Goal: Task Accomplishment & Management: Complete application form

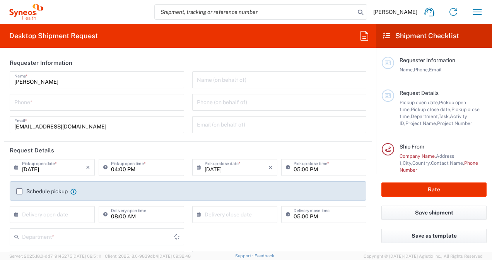
type input "3213"
type input "[GEOGRAPHIC_DATA]"
type input "Syneos Health France SARL"
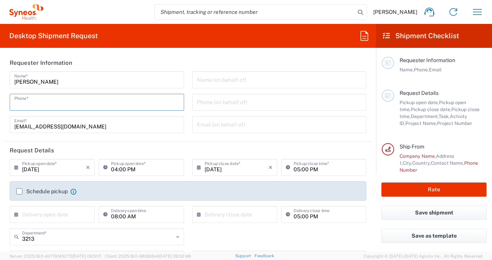
click at [61, 107] on input "tel" at bounding box center [96, 102] width 165 height 14
type input "0662499982"
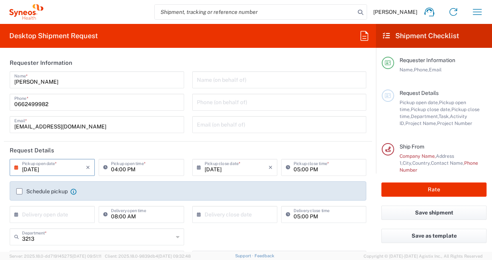
click at [48, 167] on input "[DATE]" at bounding box center [54, 167] width 64 height 14
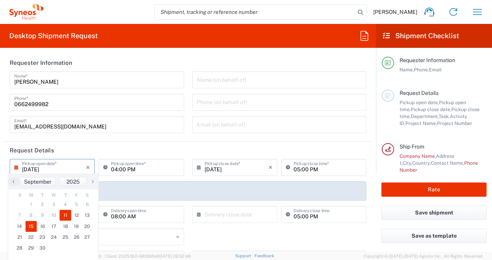
click at [31, 226] on span "15" at bounding box center [32, 226] width 12 height 11
type input "09/15/2025"
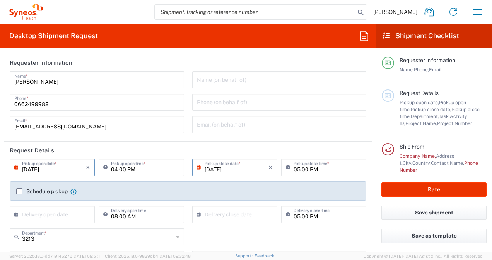
click at [64, 168] on input "09/15/2025" at bounding box center [54, 167] width 64 height 14
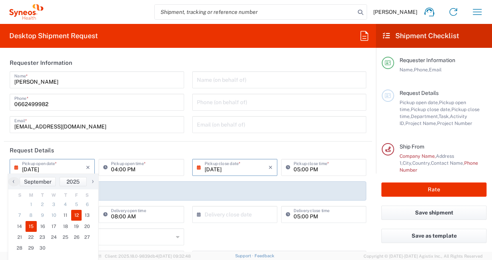
click at [75, 213] on span "12" at bounding box center [76, 215] width 11 height 11
type input "09/12/2025"
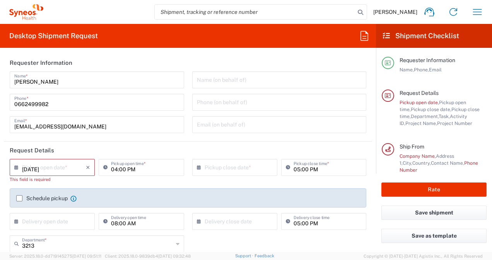
type input "09/12/2025"
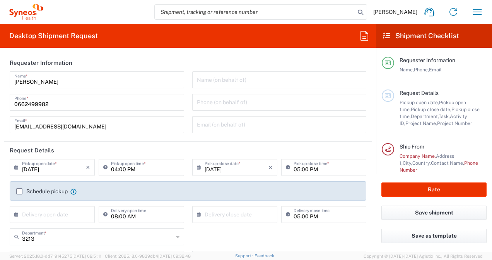
click at [130, 168] on input "04:00 PM" at bounding box center [145, 167] width 68 height 14
click at [145, 167] on input "04:00 PM" at bounding box center [145, 167] width 68 height 14
click at [115, 170] on input "04:00 PM" at bounding box center [145, 167] width 68 height 14
type input "01:00 PM"
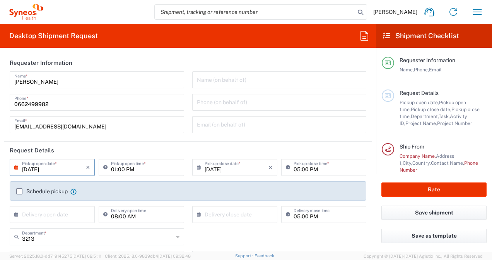
click at [57, 172] on input "09/12/2025" at bounding box center [54, 167] width 64 height 14
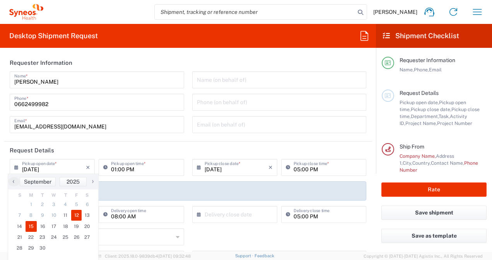
click at [31, 226] on span "15" at bounding box center [32, 226] width 12 height 11
type input "09/15/2025"
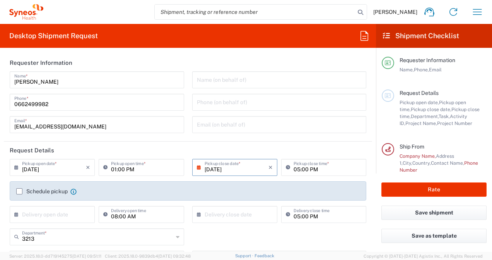
click at [114, 171] on input "01:00 PM" at bounding box center [145, 167] width 68 height 14
click at [127, 168] on input "10:00 PM" at bounding box center [145, 167] width 68 height 14
type input "10:00 AM"
drag, startPoint x: 225, startPoint y: 168, endPoint x: 262, endPoint y: 168, distance: 36.3
click at [225, 168] on input "09/15/2025" at bounding box center [236, 167] width 64 height 14
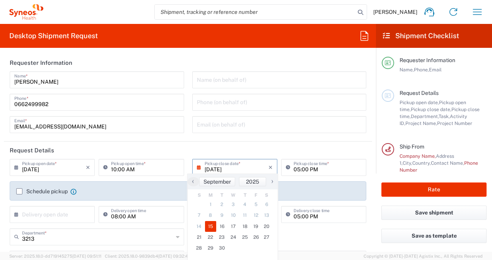
drag, startPoint x: 295, startPoint y: 170, endPoint x: 303, endPoint y: 170, distance: 8.1
click at [295, 170] on input "05:00 PM" at bounding box center [327, 167] width 68 height 14
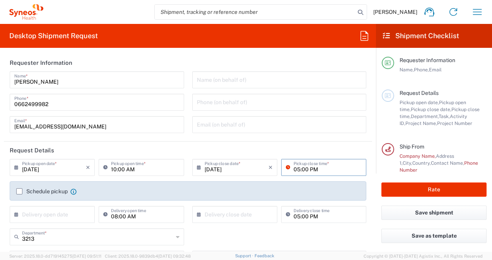
click at [323, 169] on input "05:00 PM" at bounding box center [327, 167] width 68 height 14
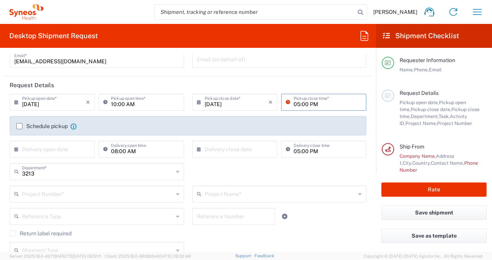
scroll to position [77, 0]
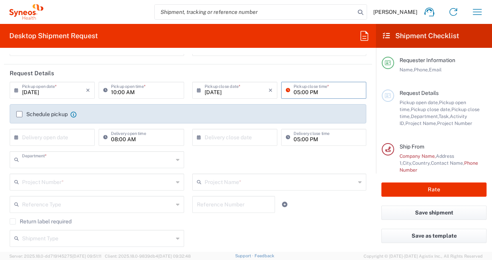
click at [77, 163] on input "text" at bounding box center [97, 160] width 151 height 14
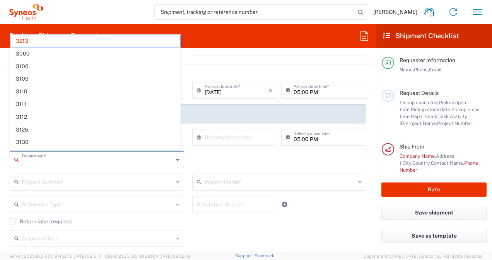
click at [77, 163] on input "text" at bounding box center [97, 160] width 151 height 14
click at [89, 160] on input "text" at bounding box center [97, 160] width 151 height 14
click at [240, 160] on div "Department * 3213 3000 3100 3109 3110 3111 3112 3125 3130 3135 3136 3150 3155 3…" at bounding box center [188, 162] width 364 height 22
type input "3213"
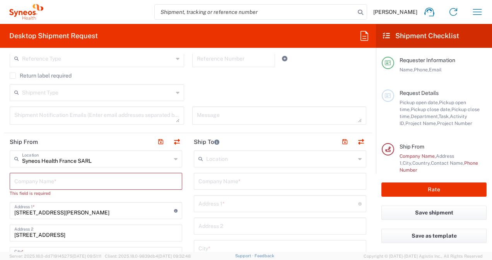
scroll to position [232, 0]
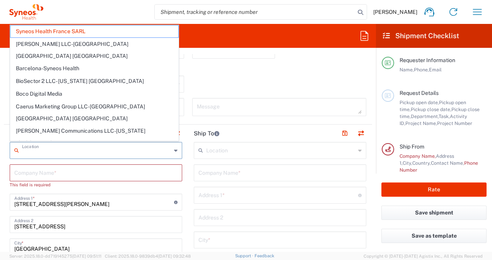
click at [73, 153] on input "text" at bounding box center [96, 150] width 149 height 14
click at [75, 153] on input "text" at bounding box center [96, 150] width 149 height 14
click at [252, 175] on input "text" at bounding box center [279, 173] width 163 height 14
type input "Syneos Health France SARL"
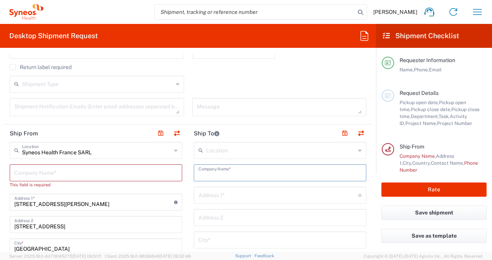
click at [174, 150] on icon at bounding box center [175, 151] width 3 height 12
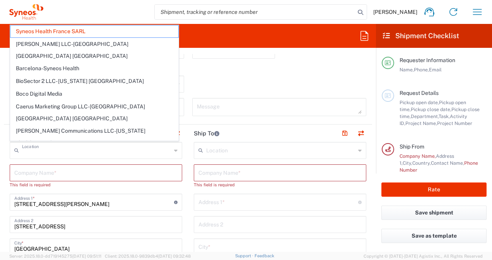
type input "Syneos Health France SARL"
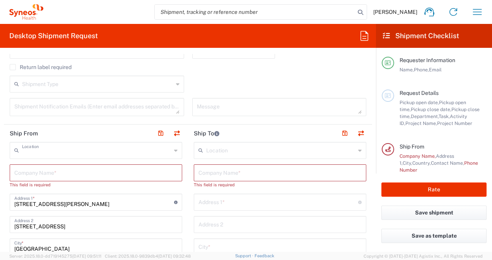
click at [77, 150] on input "text" at bounding box center [96, 150] width 149 height 14
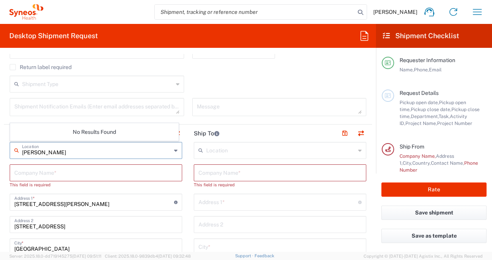
type input "[PERSON_NAME]"
click at [69, 177] on input "text" at bounding box center [95, 173] width 163 height 14
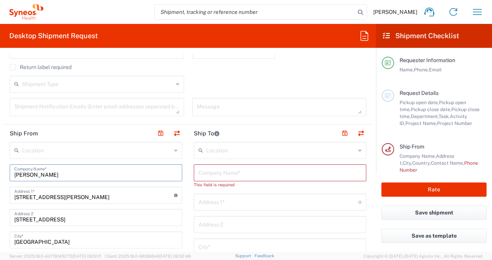
scroll to position [271, 0]
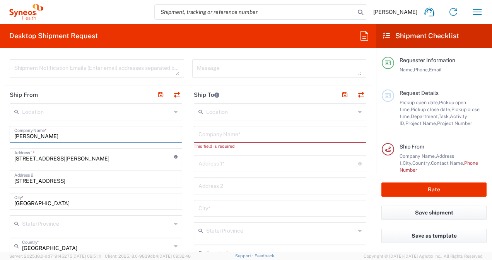
type input "[PERSON_NAME]"
click at [78, 160] on input "25 boulevard Romain Rolland" at bounding box center [94, 157] width 160 height 14
drag, startPoint x: 88, startPoint y: 157, endPoint x: 6, endPoint y: 161, distance: 82.0
type input "5 Square Monade 78150 Le Chesnay-Rocquencourt"
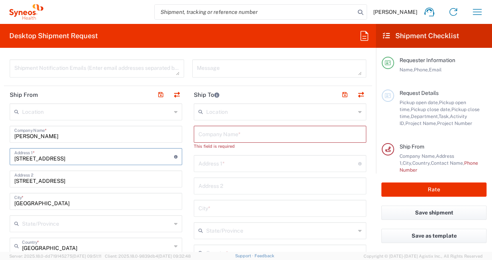
type input "[EMAIL_ADDRESS][DOMAIN_NAME]"
type input "Île-de-France"
type input "0662499982"
drag, startPoint x: 128, startPoint y: 159, endPoint x: 61, endPoint y: 157, distance: 66.5
click at [61, 157] on input "5 Square Monade 78150 Le Chesnay-Rocquencourt" at bounding box center [94, 157] width 160 height 14
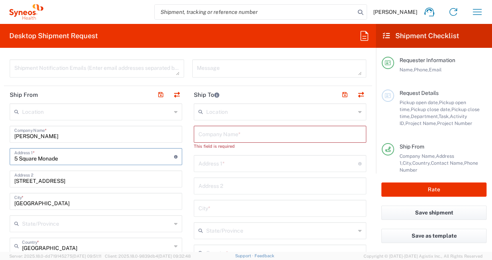
type input "5 Square Monade"
drag, startPoint x: 73, startPoint y: 178, endPoint x: 1, endPoint y: 183, distance: 72.9
click at [1, 183] on form "Requester Information Veronique Sarre Name * 0662499982 Phone * veronique.sarre…" at bounding box center [188, 153] width 376 height 198
drag, startPoint x: 38, startPoint y: 202, endPoint x: -2, endPoint y: 206, distance: 39.9
click at [0, 206] on html "Veronique Sarre Home Shipment estimator Shipment tracking Desktop shipment requ…" at bounding box center [246, 130] width 492 height 260
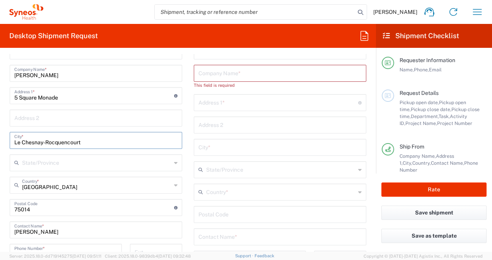
scroll to position [348, 0]
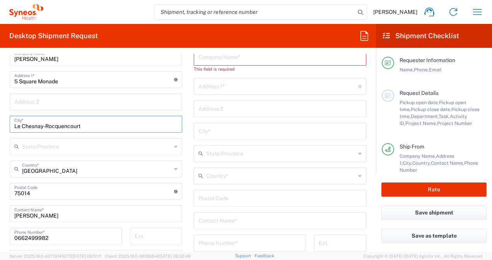
type input "Le Chesnay-Rocquencourt"
drag, startPoint x: 54, startPoint y: 191, endPoint x: 6, endPoint y: 191, distance: 47.5
click at [6, 191] on main "Location Addison Whitney LLC-Morrisvile NC US Barcelona-Syneos Health BioSector…" at bounding box center [96, 210] width 184 height 369
click at [37, 192] on input "undefined" at bounding box center [94, 191] width 160 height 14
type input "78150"
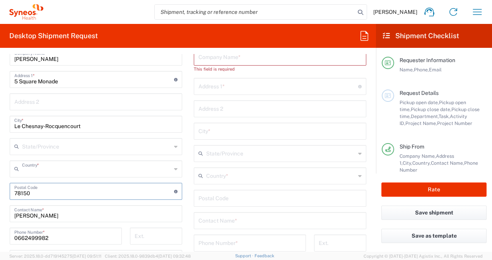
drag, startPoint x: 71, startPoint y: 167, endPoint x: 77, endPoint y: 168, distance: 5.9
click at [71, 167] on input "text" at bounding box center [96, 169] width 149 height 14
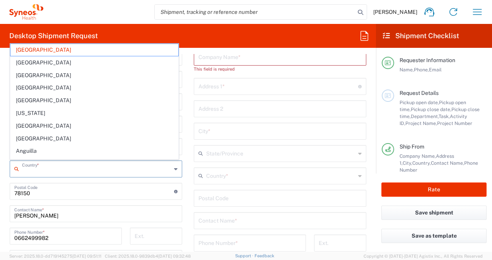
drag, startPoint x: 24, startPoint y: 193, endPoint x: 26, endPoint y: 201, distance: 8.7
click at [24, 193] on input "undefined" at bounding box center [94, 191] width 160 height 14
type input "[GEOGRAPHIC_DATA]"
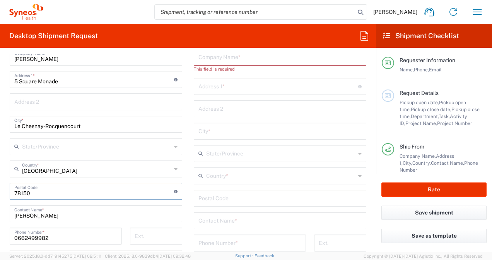
type input "Île-de-France"
type input "[GEOGRAPHIC_DATA]"
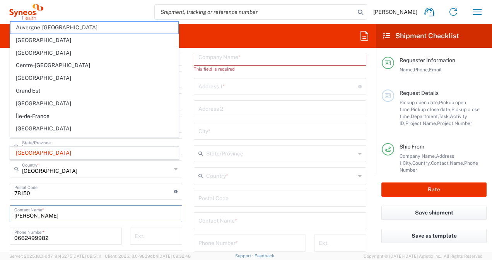
drag, startPoint x: 165, startPoint y: 213, endPoint x: 167, endPoint y: 179, distance: 34.0
click at [165, 213] on input "[PERSON_NAME]" at bounding box center [95, 214] width 163 height 14
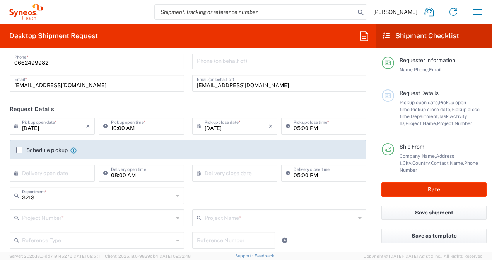
scroll to position [0, 0]
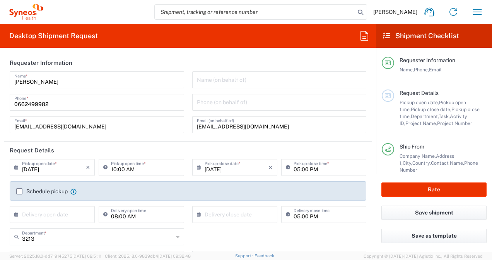
click at [20, 191] on label "Schedule pickup" at bounding box center [41, 192] width 51 height 6
click at [19, 192] on input "Schedule pickup" at bounding box center [19, 192] width 0 height 0
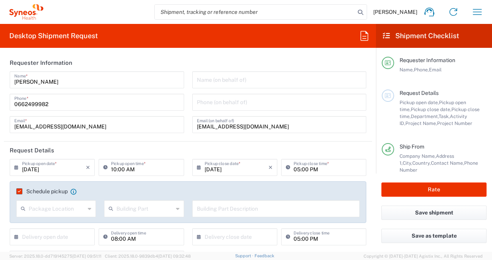
click at [20, 191] on label "Schedule pickup" at bounding box center [41, 192] width 51 height 6
click at [18, 192] on input "Schedule pickup" at bounding box center [18, 192] width 0 height 0
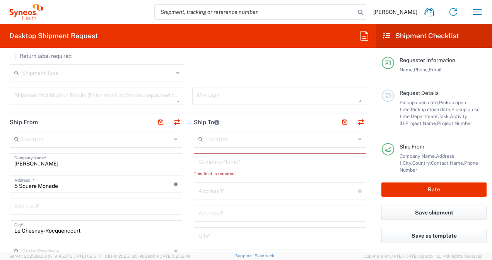
scroll to position [232, 0]
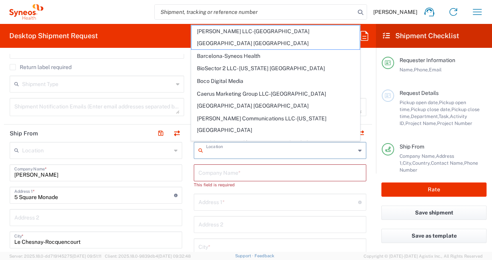
click at [216, 150] on input "text" at bounding box center [280, 150] width 149 height 14
click at [206, 168] on input "text" at bounding box center [279, 173] width 163 height 14
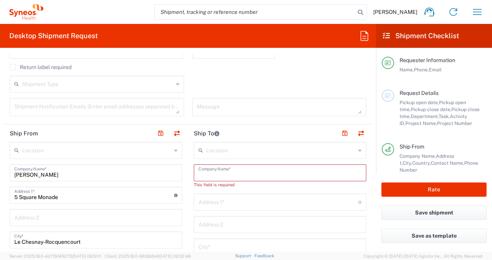
paste input "Hopital Haut-Leveque, Centre Francois"
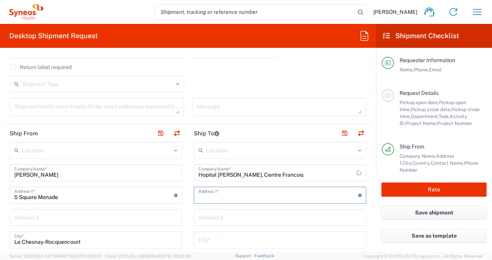
click at [230, 194] on input "text" at bounding box center [278, 195] width 160 height 14
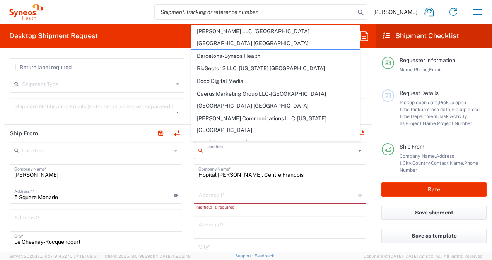
click at [206, 152] on input "text" at bounding box center [280, 150] width 149 height 14
click at [229, 152] on input "text" at bounding box center [280, 150] width 149 height 14
click at [171, 169] on input "[PERSON_NAME]" at bounding box center [95, 173] width 163 height 14
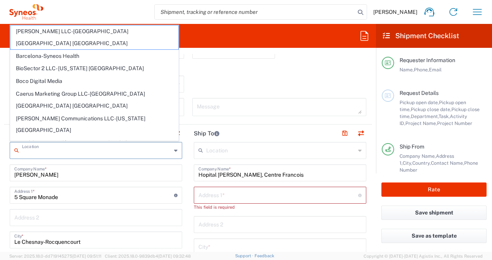
click at [59, 148] on input "text" at bounding box center [96, 150] width 149 height 14
click at [240, 196] on input "text" at bounding box center [278, 195] width 160 height 14
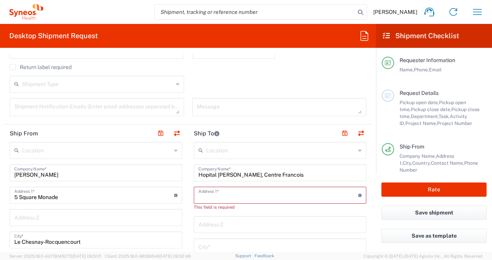
drag, startPoint x: 294, startPoint y: 175, endPoint x: 299, endPoint y: 175, distance: 5.8
click at [294, 175] on input "Hopital Haut-Leveque, Centre Francois" at bounding box center [279, 173] width 163 height 14
type input "Hopital Haut-Leveque, Centre Francois"
paste input "Hospitalisation G3 (3ieme etage)"
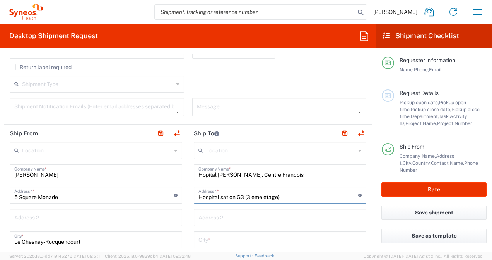
type input "Hospitalisation G3 (3ieme etage)"
click at [299, 173] on input "Hopital Haut-Leveque, Centre Francois" at bounding box center [279, 173] width 163 height 14
paste input "Magendie"
type input "Hopital Haut-Leveque, Centre Francois Magendie"
click at [277, 198] on input "Hospitalisation G3 (3ieme etage)" at bounding box center [278, 195] width 160 height 14
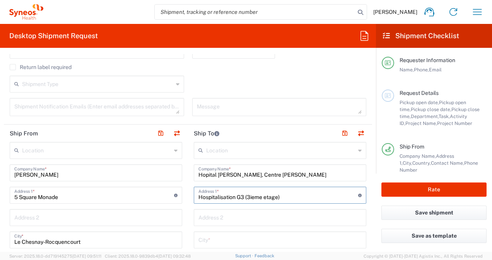
click at [215, 216] on input "text" at bounding box center [279, 218] width 163 height 14
paste input "Bureau Coordination et Recherche Clinique"
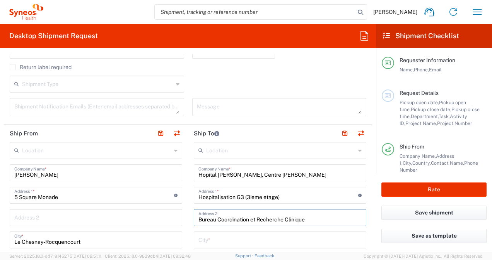
type input "Bureau Coordination et Recherche Clinique"
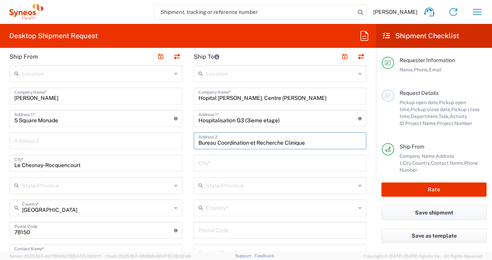
scroll to position [309, 0]
click at [284, 120] on input "Hospitalisation G3 (3ieme etage)" at bounding box center [278, 118] width 160 height 14
paste input "Av. de Magellan"
drag, startPoint x: 325, startPoint y: 119, endPoint x: 281, endPoint y: 120, distance: 44.1
click at [281, 120] on input "Hospitalisation G3 (3ieme etage)_Av. de Magellan" at bounding box center [278, 118] width 160 height 14
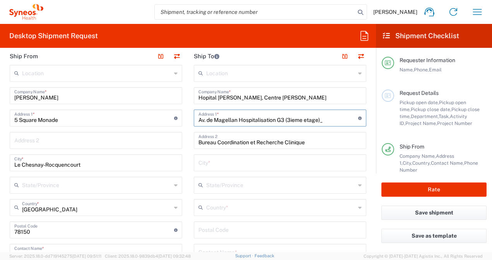
click at [236, 121] on input "Av. de Magellan Hospitalisation G3 (3ieme etage)_" at bounding box center [278, 118] width 160 height 14
click at [324, 120] on input "Av. de Magellan / Hospitalisation G3 (3ieme etage)_" at bounding box center [278, 118] width 160 height 14
click at [308, 121] on input "Av. de Magellan / Hospitalisation G3 (3ieme etage)" at bounding box center [278, 118] width 160 height 14
click at [267, 119] on input "Av. de Magellan / Hospitalisation G3 (3ieme étage)" at bounding box center [278, 118] width 160 height 14
type input "Av. de Magellan / Hospitalisation G3 (3ieme étage)"
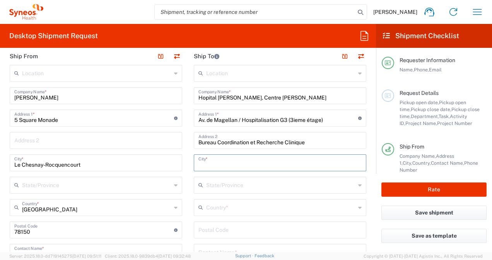
click at [265, 163] on input "text" at bounding box center [279, 163] width 163 height 14
paste input "PESSAC CEDEX"
type input "PESSAC CEDEX"
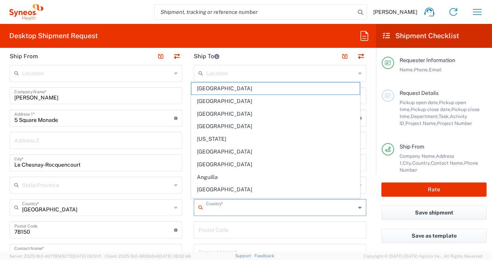
click at [221, 208] on input "text" at bounding box center [280, 208] width 149 height 14
type input "fr"
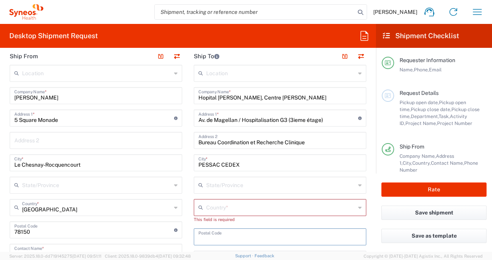
click at [222, 207] on input "text" at bounding box center [280, 208] width 149 height 14
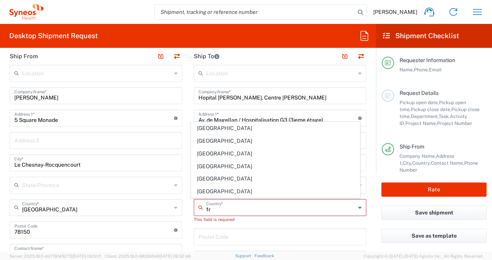
drag, startPoint x: 210, startPoint y: 209, endPoint x: 211, endPoint y: 214, distance: 5.5
click at [210, 209] on input "fr" at bounding box center [280, 208] width 149 height 14
type input "fr"
click at [215, 221] on div "This field is required" at bounding box center [280, 219] width 172 height 7
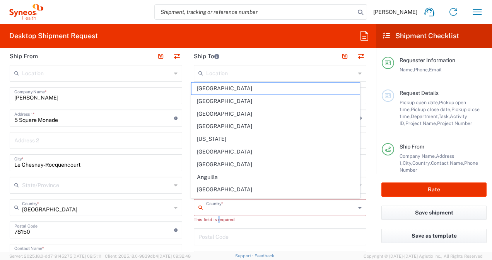
drag, startPoint x: 216, startPoint y: 223, endPoint x: 210, endPoint y: 206, distance: 18.1
click at [210, 206] on input "text" at bounding box center [280, 208] width 149 height 14
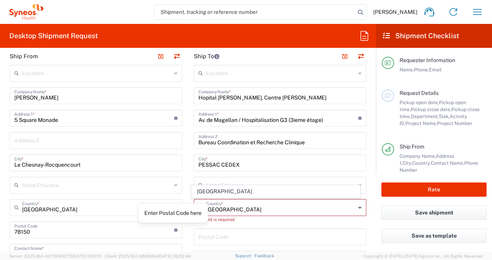
type input "FRANCE"
drag, startPoint x: 174, startPoint y: 231, endPoint x: 218, endPoint y: 233, distance: 44.1
click at [174, 231] on icon at bounding box center [175, 230] width 3 height 3
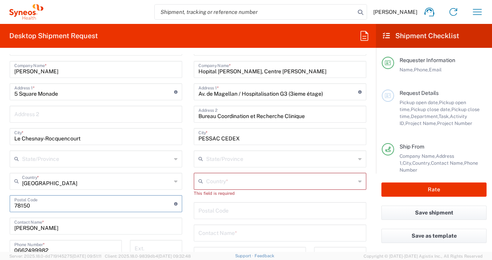
scroll to position [348, 0]
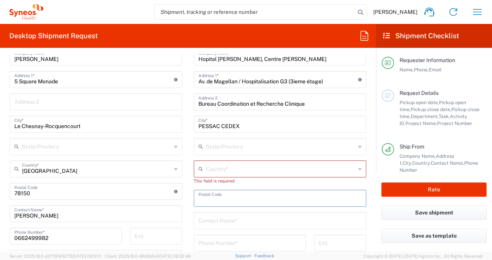
click at [247, 197] on input "undefined" at bounding box center [279, 198] width 163 height 14
type input "33604"
click at [248, 216] on input "text" at bounding box center [279, 221] width 163 height 14
click at [317, 175] on div "Country *" at bounding box center [280, 169] width 172 height 17
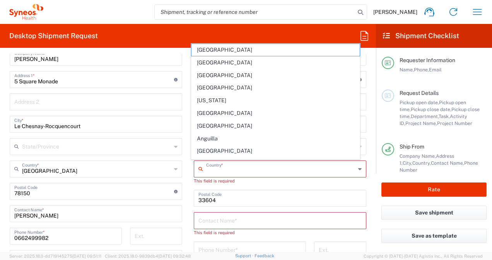
click at [318, 170] on input "text" at bounding box center [280, 169] width 149 height 14
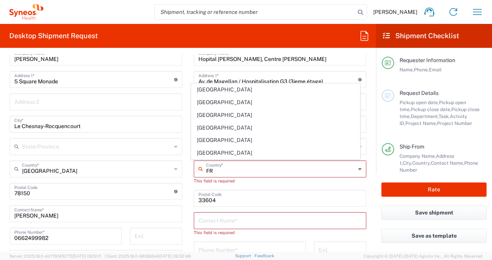
type input "[GEOGRAPHIC_DATA]"
type input "0662966056"
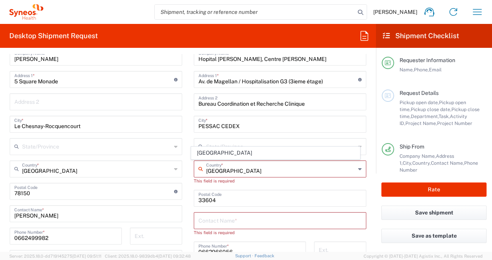
click at [293, 185] on div "Location Addison Whitney LLC-Morrisvile NC US Barcelona-Syneos Health BioSector…" at bounding box center [280, 195] width 172 height 339
click at [347, 171] on input "text" at bounding box center [280, 169] width 149 height 14
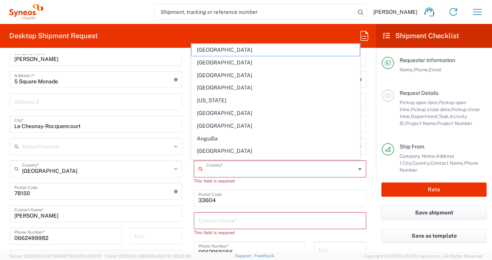
type input "[GEOGRAPHIC_DATA]"
type input "Île-de-France"
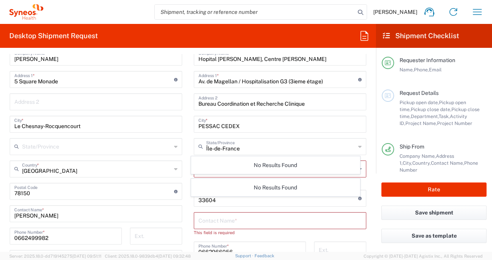
scroll to position [0, 0]
type input "FranceFF"
click at [256, 148] on input "Île-de-France" at bounding box center [280, 147] width 149 height 14
click at [349, 147] on input "Île-de-France" at bounding box center [280, 147] width 149 height 14
click at [352, 147] on div "Île-de-France State/Province" at bounding box center [280, 146] width 172 height 17
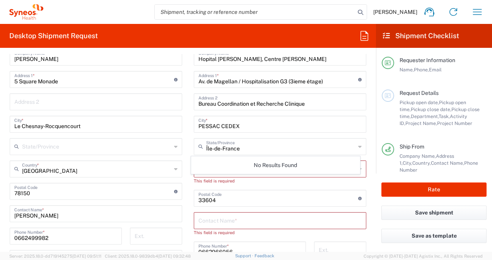
click at [357, 147] on div "Île-de-France State/Province" at bounding box center [280, 146] width 172 height 17
drag, startPoint x: 252, startPoint y: 146, endPoint x: 193, endPoint y: 153, distance: 59.5
click at [194, 153] on div "Île-de-France State/Province" at bounding box center [280, 146] width 172 height 17
type input "F"
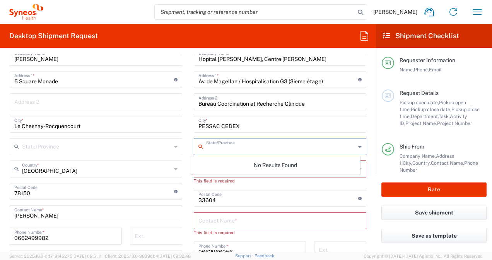
click at [239, 185] on div "Location Addison Whitney LLC-Morrisvile NC US Barcelona-Syneos Health BioSector…" at bounding box center [280, 195] width 172 height 339
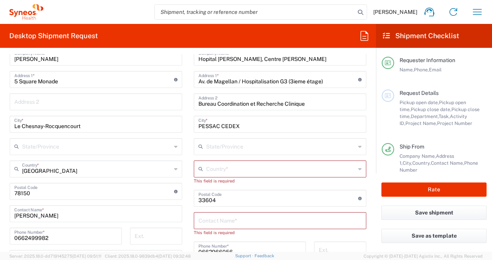
click at [247, 168] on input "text" at bounding box center [280, 169] width 149 height 14
type input "FRANCE"
click at [274, 146] on input "text" at bounding box center [280, 147] width 149 height 14
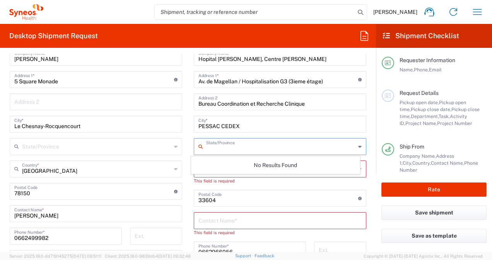
drag, startPoint x: 212, startPoint y: 166, endPoint x: 226, endPoint y: 167, distance: 13.6
click at [212, 166] on div "No Results Found" at bounding box center [275, 166] width 168 height 18
drag, startPoint x: 248, startPoint y: 185, endPoint x: 298, endPoint y: 178, distance: 50.4
click at [249, 185] on div "Location Addison Whitney LLC-Morrisvile NC US Barcelona-Syneos Health BioSector…" at bounding box center [280, 195] width 172 height 339
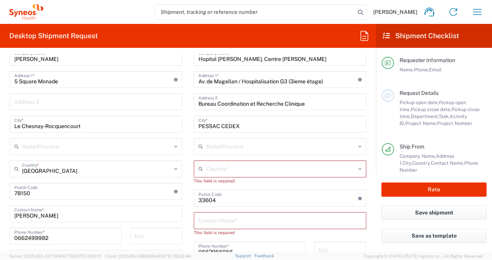
click at [357, 149] on div "State/Province" at bounding box center [280, 146] width 172 height 17
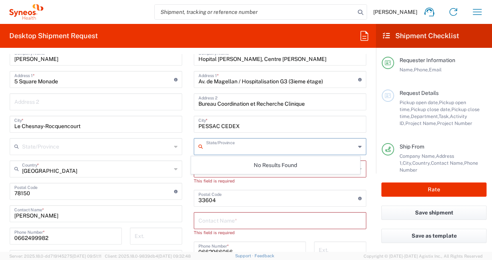
click at [344, 124] on input "PESSAC CEDEX" at bounding box center [279, 124] width 163 height 14
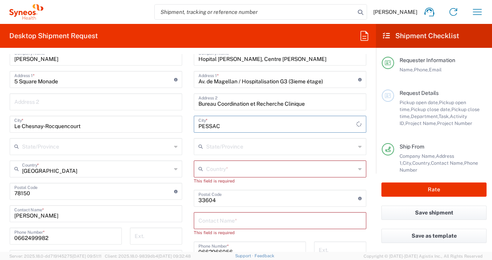
type input "PESSAC"
click at [312, 148] on input "text" at bounding box center [280, 147] width 149 height 14
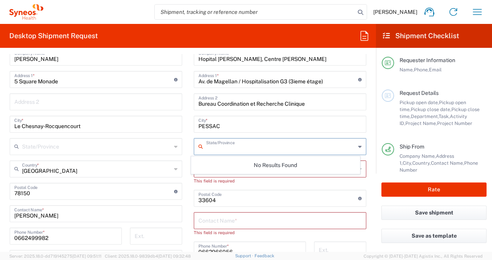
drag, startPoint x: 314, startPoint y: 122, endPoint x: 319, endPoint y: 125, distance: 5.9
click at [314, 122] on input "PESSAC" at bounding box center [279, 124] width 163 height 14
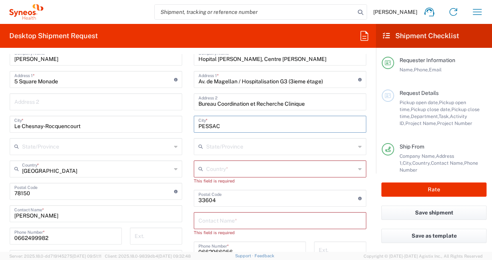
click at [358, 146] on icon at bounding box center [359, 147] width 3 height 12
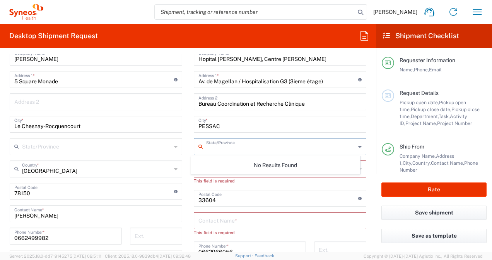
click at [322, 122] on input "PESSAC" at bounding box center [279, 124] width 163 height 14
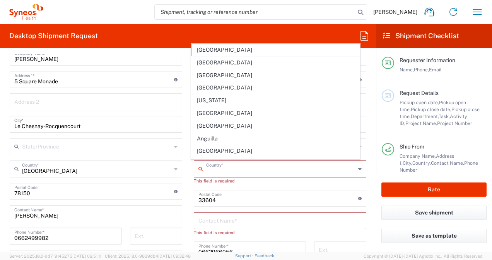
click at [329, 169] on input "text" at bounding box center [280, 169] width 149 height 14
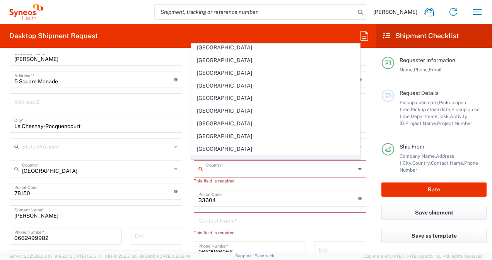
scroll to position [889, 0]
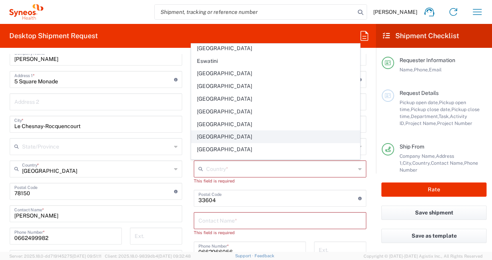
click at [228, 131] on span "[GEOGRAPHIC_DATA]" at bounding box center [275, 137] width 168 height 12
type input "[GEOGRAPHIC_DATA]"
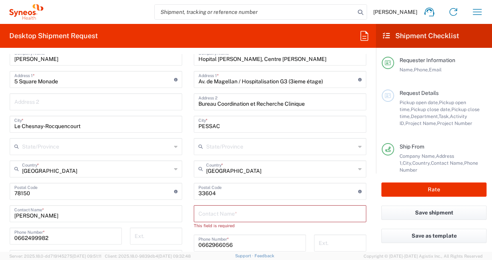
click at [219, 192] on input "undefined" at bounding box center [278, 191] width 160 height 14
click at [230, 148] on input "text" at bounding box center [280, 147] width 149 height 14
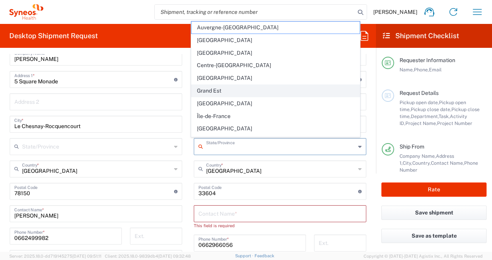
scroll to position [39, 0]
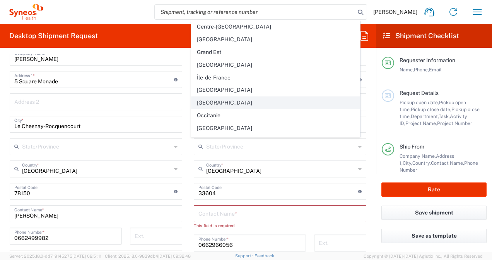
click at [247, 100] on span "[GEOGRAPHIC_DATA]" at bounding box center [275, 103] width 168 height 12
type input "[GEOGRAPHIC_DATA]"
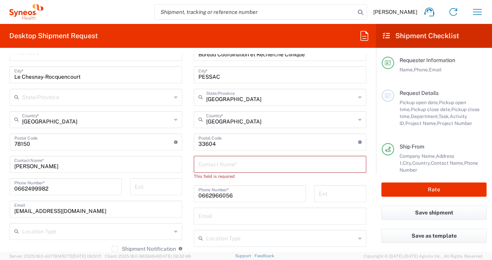
scroll to position [386, 0]
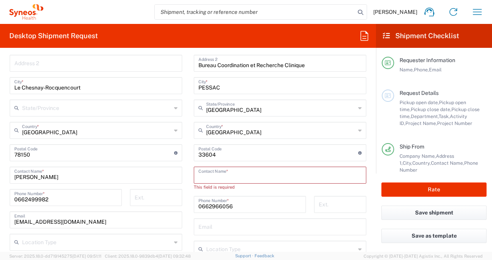
click at [250, 173] on input "text" at bounding box center [279, 175] width 163 height 14
paste input "Elodie BORDESSOULE"
type input "Elodie BORDESSOULE"
drag, startPoint x: 234, startPoint y: 198, endPoint x: 192, endPoint y: 197, distance: 41.8
click at [194, 197] on div "0662966056 Phone Number *" at bounding box center [250, 197] width 112 height 17
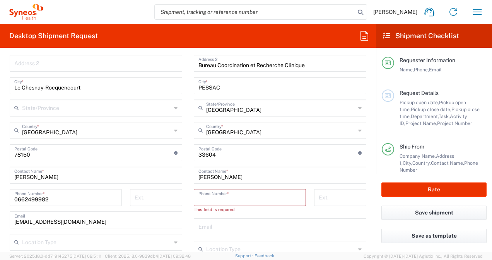
paste input "+33 (0)5 24 54 93 13"
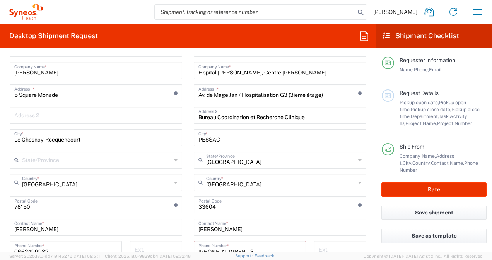
scroll to position [309, 0]
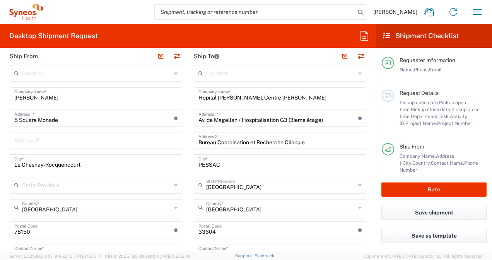
type input "+33 (0)5 24 54 93 13"
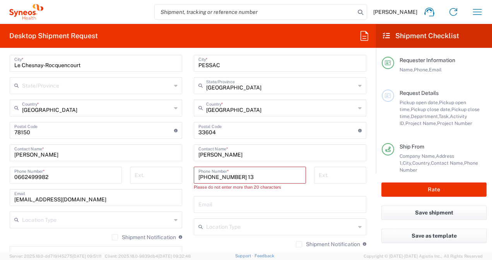
scroll to position [425, 0]
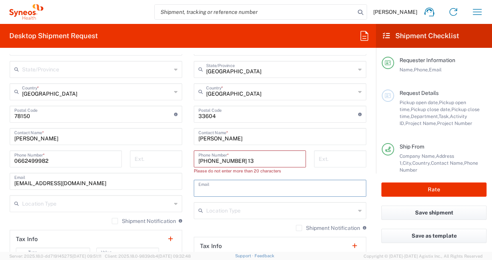
click at [230, 187] on input "text" at bounding box center [279, 188] width 163 height 14
paste input "elodie.bordessoule@chu-bordeaux.fr"
type input "elodie.bordessoule@chu-bordeaux.fr"
click at [229, 213] on input "text" at bounding box center [280, 211] width 149 height 14
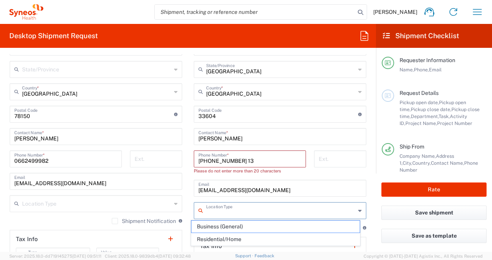
click at [233, 212] on input "text" at bounding box center [280, 211] width 149 height 14
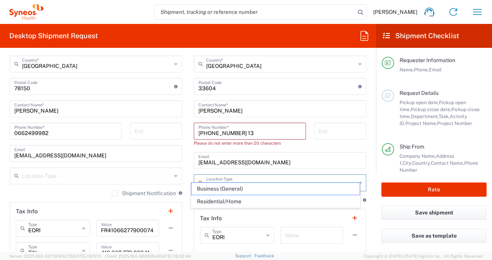
scroll to position [464, 0]
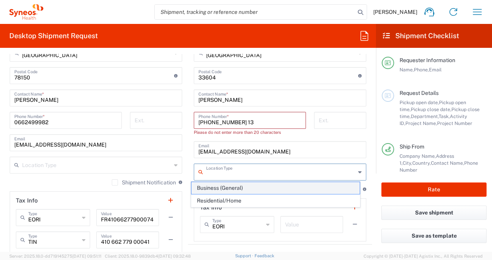
click at [242, 190] on span "Business (General)" at bounding box center [275, 188] width 168 height 12
type input "Business (General)"
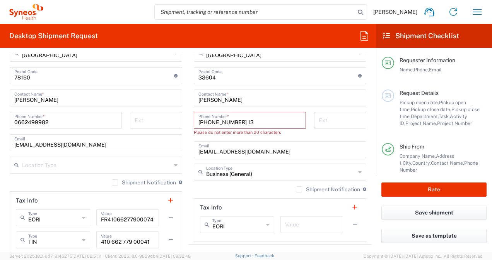
click at [244, 123] on input "+33 (0)5 24 54 93 13" at bounding box center [249, 120] width 103 height 14
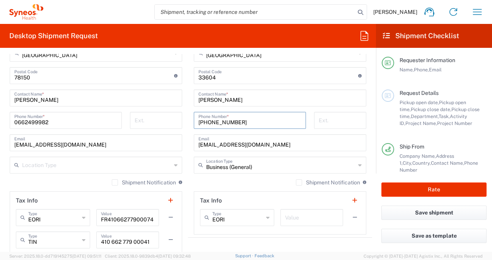
click at [235, 122] on input "+33 (0)5 24 54 9313" at bounding box center [249, 120] width 103 height 14
click at [226, 124] on input "+33 (0)5 24 549313" at bounding box center [249, 120] width 103 height 14
click at [219, 123] on input "+33 (0)5 24549313" at bounding box center [249, 120] width 103 height 14
click at [258, 121] on input "+33 (0)524549313" at bounding box center [249, 120] width 103 height 14
type input "+33 (0)524549313"
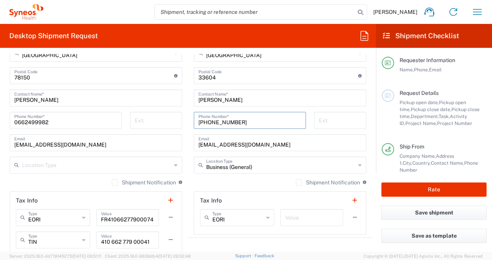
click at [329, 140] on input "elodie.bordessoule@chu-bordeaux.fr" at bounding box center [279, 143] width 163 height 14
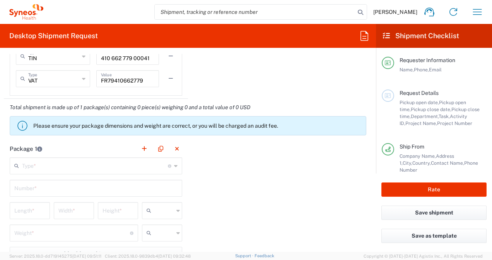
scroll to position [659, 0]
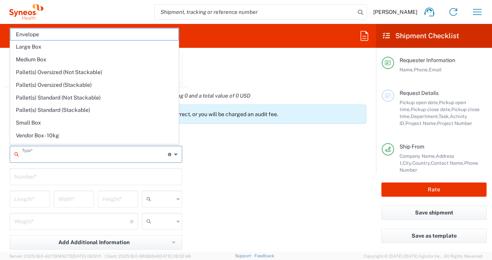
click at [114, 151] on input "text" at bounding box center [95, 154] width 146 height 14
click at [138, 36] on span "Envelope" at bounding box center [94, 35] width 168 height 12
type input "Envelope"
type input "1"
type input "9.5"
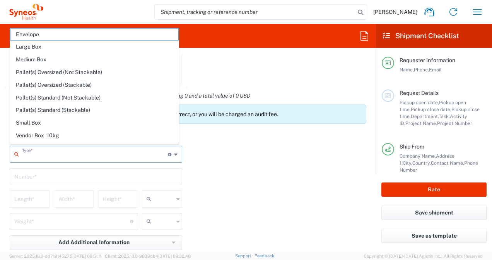
type input "12.5"
type input "0.25"
type input "in"
type input "0.45"
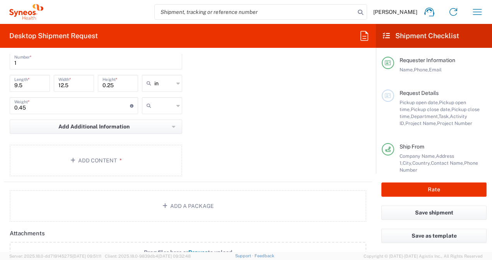
scroll to position [814, 0]
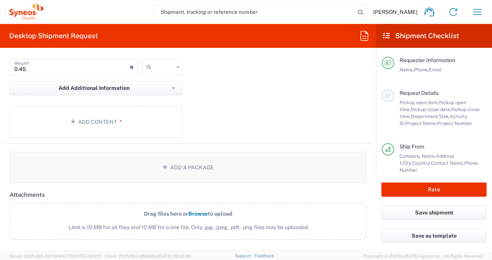
click at [199, 166] on button "Add a Package" at bounding box center [188, 168] width 356 height 32
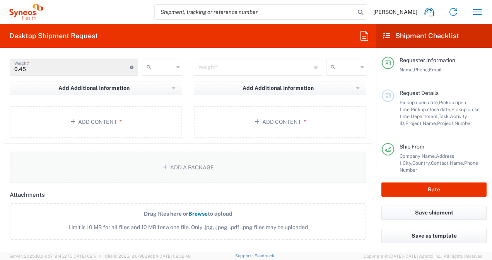
click at [194, 166] on button "Add a Package" at bounding box center [188, 168] width 356 height 32
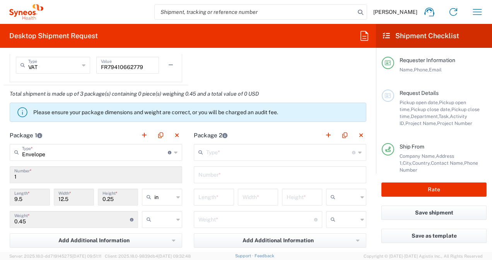
scroll to position [659, 0]
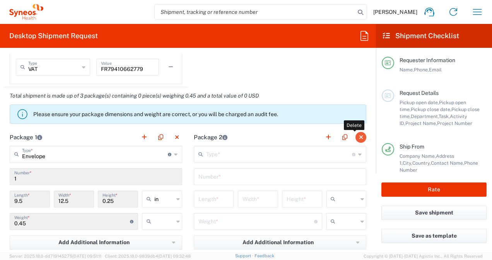
click at [355, 137] on button "button" at bounding box center [360, 137] width 11 height 11
click at [355, 135] on button "button" at bounding box center [360, 137] width 11 height 11
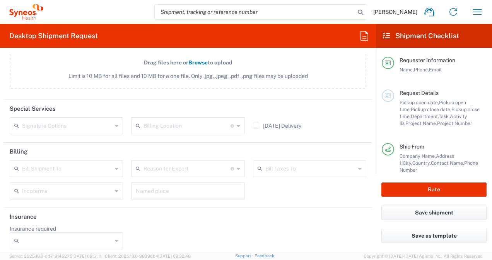
scroll to position [968, 0]
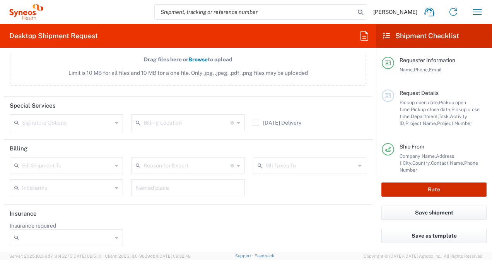
click at [421, 192] on button "Rate" at bounding box center [433, 190] width 105 height 14
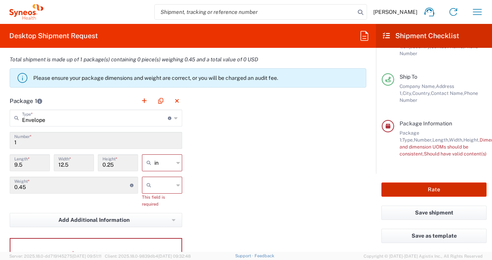
scroll to position [680, 0]
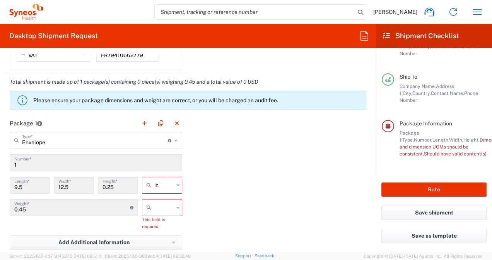
click at [176, 184] on icon at bounding box center [177, 185] width 3 height 12
click at [154, 213] on span "cm" at bounding box center [159, 213] width 38 height 12
type input "24.13"
type input "31.75"
type input "0.64"
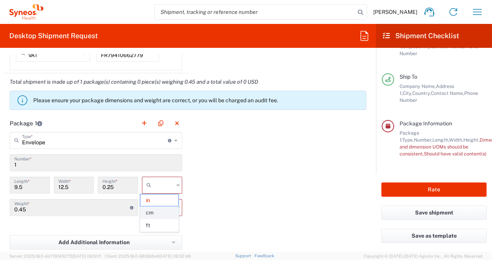
type input "cm"
drag, startPoint x: 29, startPoint y: 185, endPoint x: 12, endPoint y: 188, distance: 16.4
click at [12, 188] on div "24.13 Length *" at bounding box center [30, 185] width 40 height 17
drag, startPoint x: 12, startPoint y: 188, endPoint x: 72, endPoint y: 185, distance: 59.6
click at [64, 185] on input "31.75" at bounding box center [73, 185] width 31 height 14
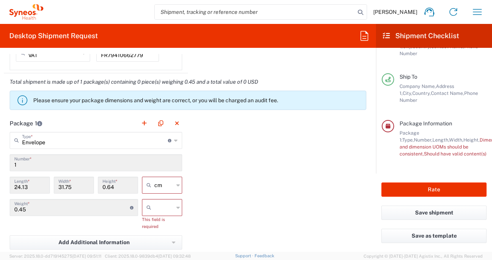
drag, startPoint x: 73, startPoint y: 184, endPoint x: 91, endPoint y: 182, distance: 17.5
click at [74, 184] on input "31.75" at bounding box center [73, 185] width 31 height 14
click at [112, 183] on input "0.64" at bounding box center [117, 185] width 31 height 14
click at [176, 209] on icon at bounding box center [177, 208] width 3 height 12
click at [159, 222] on span "kgs" at bounding box center [159, 223] width 38 height 12
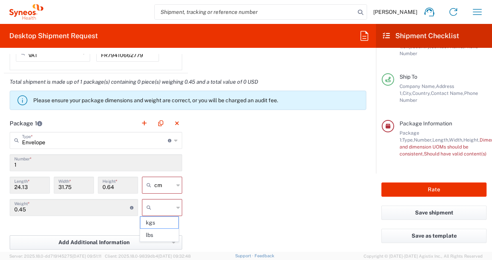
type input "kgs"
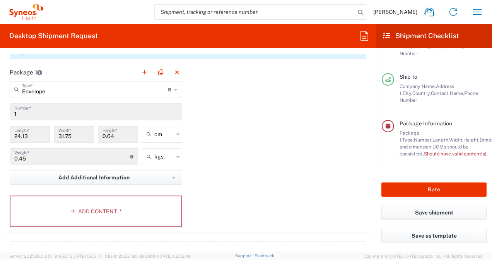
scroll to position [719, 0]
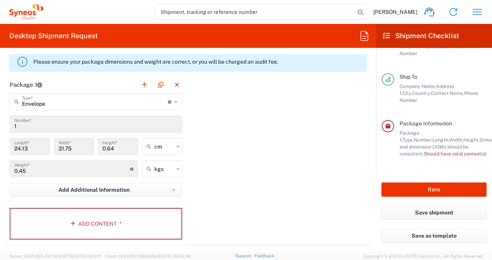
click at [41, 168] on input "0.45" at bounding box center [72, 169] width 116 height 14
drag, startPoint x: 30, startPoint y: 170, endPoint x: 19, endPoint y: 172, distance: 11.1
click at [19, 172] on input "0.45" at bounding box center [72, 169] width 116 height 14
click at [274, 164] on div "Package 1 Envelope Type * Material used to package goods Envelope Large Box Med…" at bounding box center [188, 161] width 368 height 170
click at [402, 188] on button "Rate" at bounding box center [433, 190] width 105 height 14
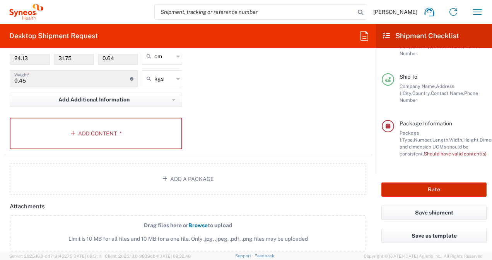
scroll to position [825, 0]
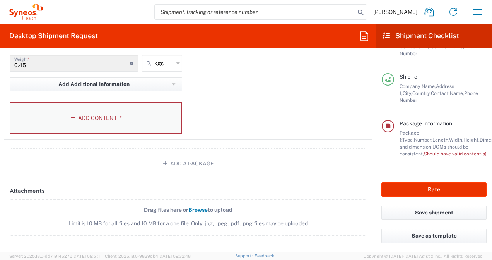
click at [83, 120] on button "Add Content *" at bounding box center [96, 118] width 172 height 32
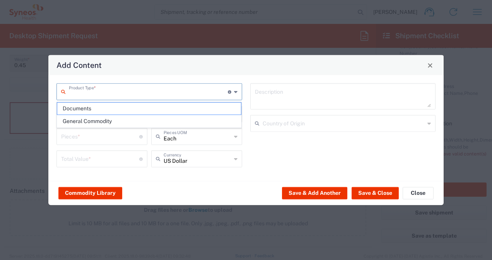
click at [94, 93] on input "text" at bounding box center [148, 92] width 159 height 14
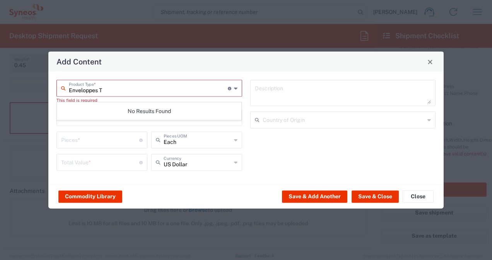
click at [185, 89] on input "Enveloppes T" at bounding box center [148, 88] width 159 height 14
type input "Enveloppes T"
click at [189, 111] on div "No Results Found" at bounding box center [149, 111] width 185 height 18
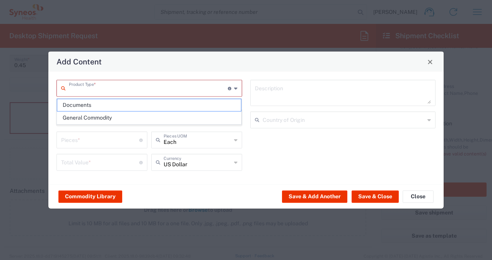
click at [155, 89] on input "text" at bounding box center [148, 88] width 159 height 14
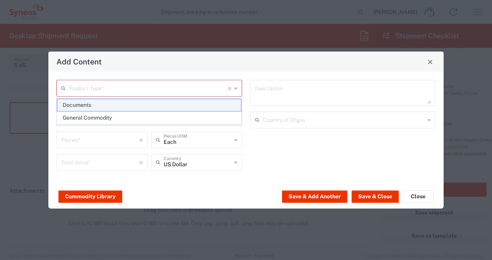
click at [151, 107] on span "Documents" at bounding box center [149, 105] width 184 height 12
type input "Documents"
type input "1"
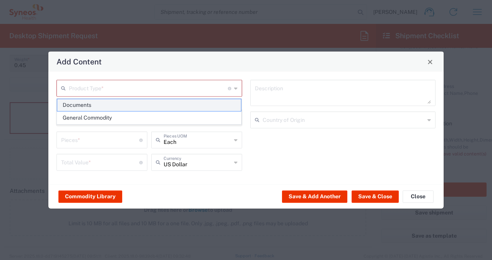
type textarea "Documents"
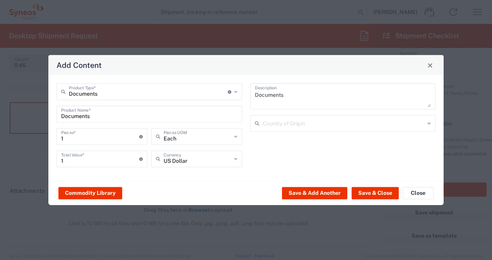
click at [65, 138] on input "1" at bounding box center [100, 136] width 78 height 14
type input "12"
click at [232, 162] on div "US Dollar Currency" at bounding box center [196, 159] width 91 height 17
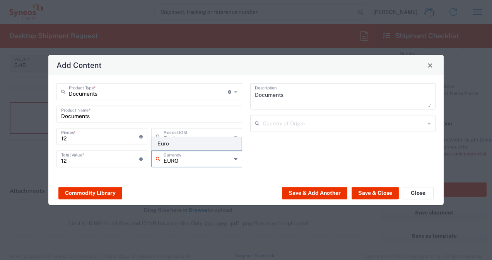
click at [182, 146] on span "Euro" at bounding box center [196, 144] width 89 height 12
type input "Euro"
click at [71, 161] on input "12" at bounding box center [100, 159] width 78 height 14
drag, startPoint x: 72, startPoint y: 160, endPoint x: 57, endPoint y: 162, distance: 15.1
click at [57, 162] on div "12 Total Value * Total value of all the pieces" at bounding box center [101, 159] width 91 height 17
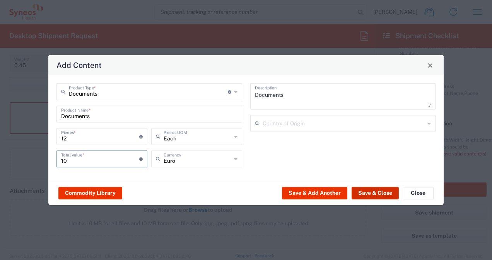
type input "10"
click at [366, 194] on button "Save & Close" at bounding box center [374, 193] width 47 height 12
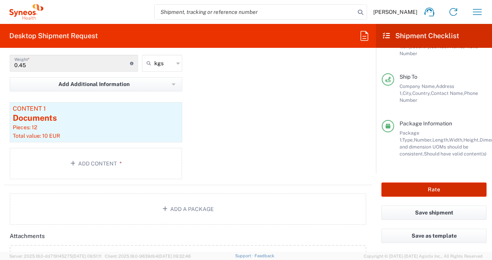
click at [400, 189] on button "Rate" at bounding box center [433, 190] width 105 height 14
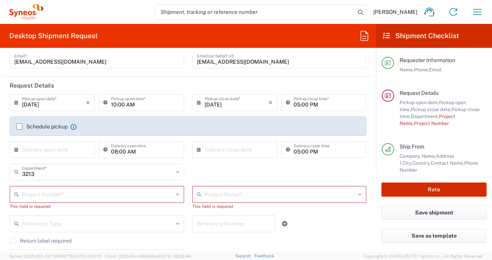
scroll to position [77, 0]
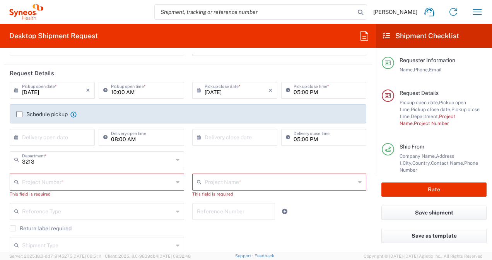
click at [118, 183] on input "text" at bounding box center [97, 182] width 151 height 14
click at [39, 184] on input "7043292" at bounding box center [97, 182] width 151 height 14
click at [55, 185] on input "7043192" at bounding box center [98, 182] width 152 height 14
type input "7043192"
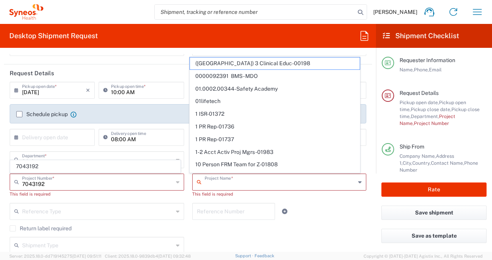
click at [217, 185] on input "text" at bounding box center [279, 182] width 151 height 14
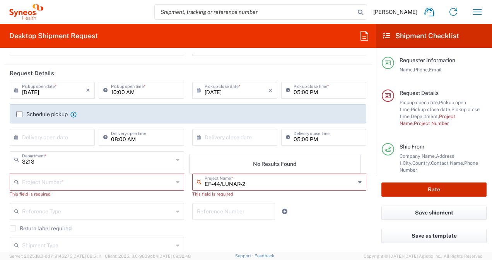
type input "EF-44/LUNAR-2"
click at [402, 190] on button "Rate" at bounding box center [433, 190] width 105 height 14
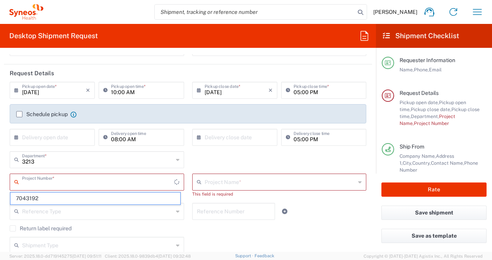
click at [133, 182] on input "text" at bounding box center [98, 182] width 152 height 14
type input "7043192"
click at [38, 199] on span "7043192" at bounding box center [95, 199] width 170 height 12
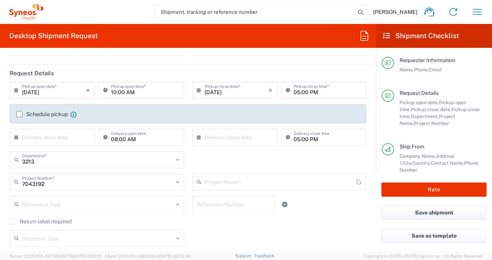
type input "Novocure 7043192"
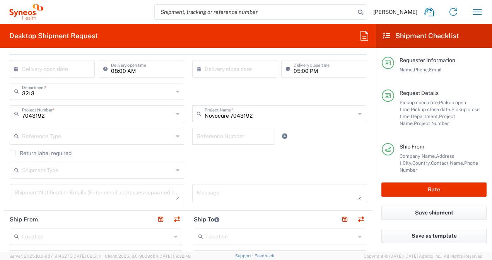
scroll to position [116, 0]
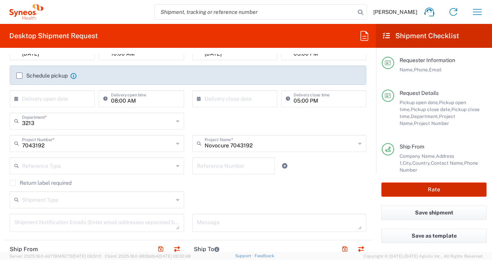
click at [429, 192] on button "Rate" at bounding box center [433, 190] width 105 height 14
type input "7043192"
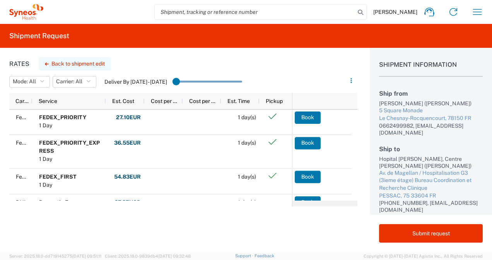
click at [66, 64] on button "Back to shipment edit" at bounding box center [75, 64] width 72 height 14
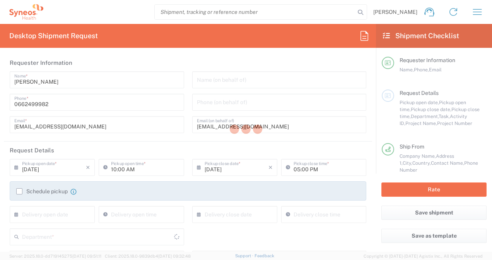
type input "3213"
type input "7043192"
type input "Novocure 7043192"
type input "[GEOGRAPHIC_DATA]"
type input "Envelope"
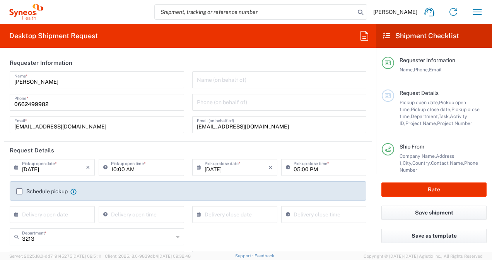
click at [19, 192] on label "Schedule pickup" at bounding box center [41, 192] width 51 height 6
click at [19, 192] on input "Schedule pickup" at bounding box center [19, 192] width 0 height 0
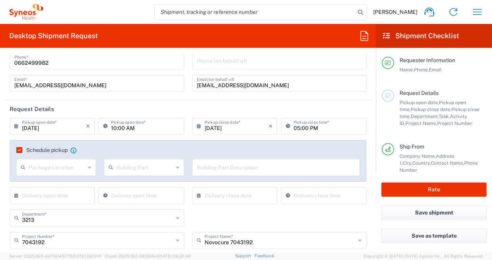
scroll to position [39, 0]
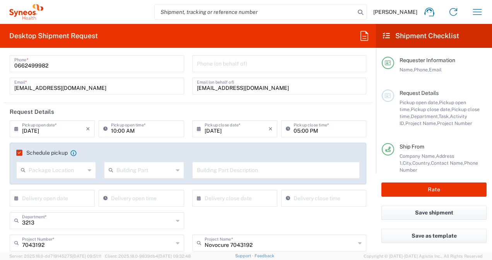
click at [79, 170] on input "text" at bounding box center [57, 170] width 56 height 14
click at [19, 151] on label "Schedule pickup" at bounding box center [41, 153] width 51 height 6
click at [18, 153] on input "Schedule pickup" at bounding box center [18, 153] width 0 height 0
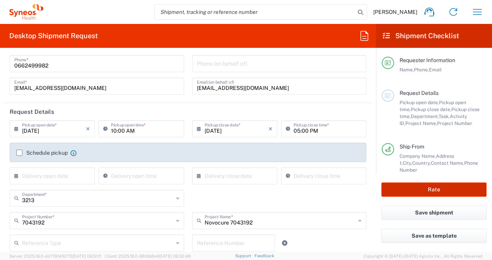
click at [399, 192] on button "Rate" at bounding box center [433, 190] width 105 height 14
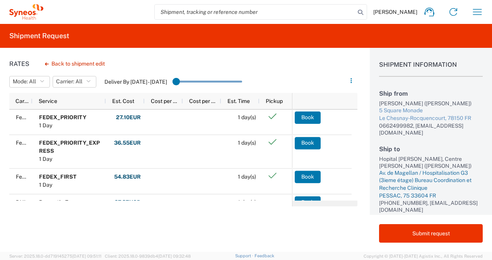
click at [413, 194] on div "PESSAC, 75 33604 FR" at bounding box center [431, 196] width 104 height 8
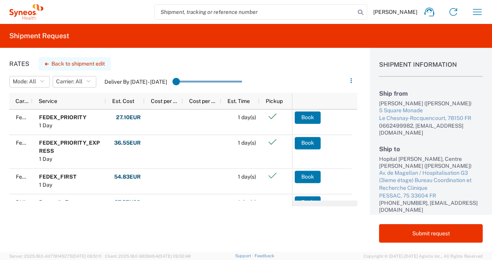
click at [82, 63] on button "Back to shipment edit" at bounding box center [75, 64] width 72 height 14
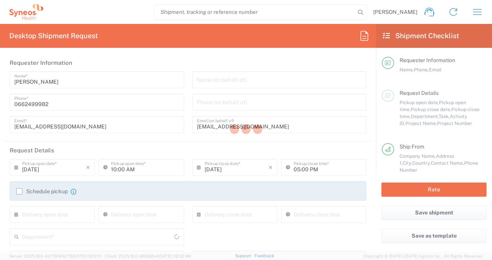
type input "3213"
type input "7043192"
type input "Novocure 7043192"
type input "[GEOGRAPHIC_DATA]"
type input "Envelope"
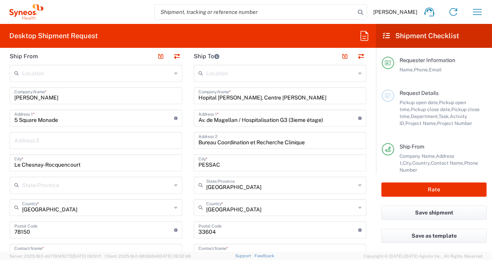
scroll to position [348, 0]
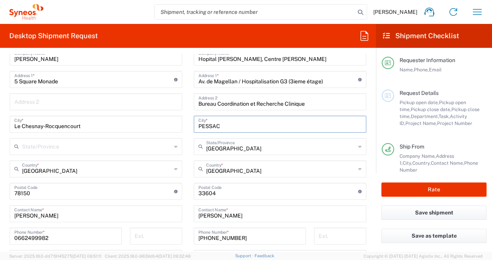
click at [228, 124] on input "PESSAC" at bounding box center [279, 124] width 163 height 14
type input "PESSAC Cedex"
click at [391, 193] on button "Rate" at bounding box center [433, 190] width 105 height 14
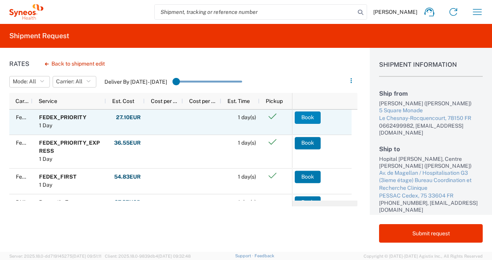
click at [309, 117] on button "Book" at bounding box center [307, 118] width 26 height 12
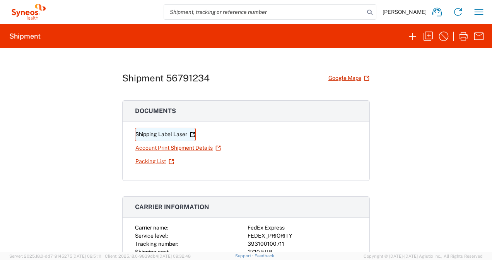
click at [184, 134] on link "Shipping Label Laser" at bounding box center [165, 135] width 61 height 14
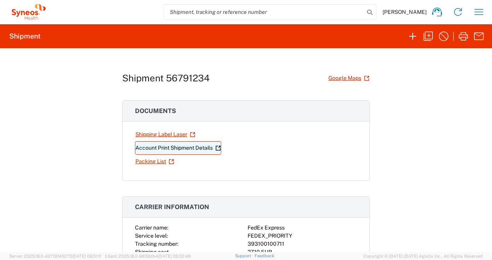
click at [192, 148] on link "Account Print Shipment Details" at bounding box center [178, 148] width 86 height 14
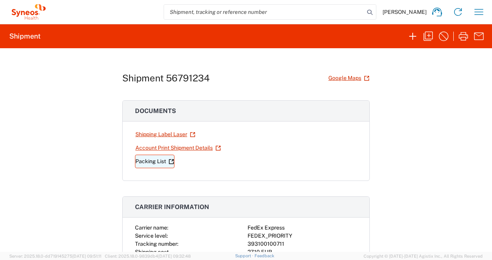
click at [155, 162] on link "Packing List" at bounding box center [154, 162] width 39 height 14
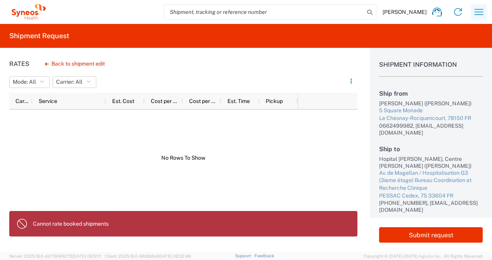
click at [475, 14] on icon "button" at bounding box center [478, 12] width 12 height 12
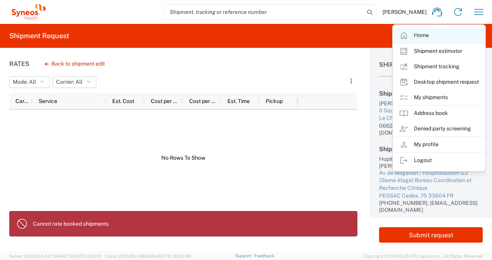
click at [424, 36] on link "Home" at bounding box center [439, 35] width 92 height 15
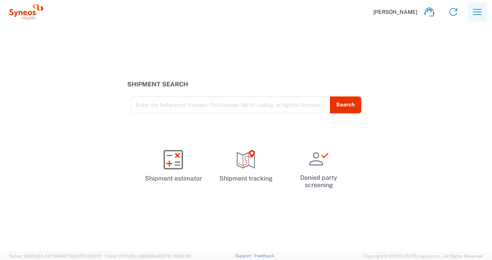
click at [474, 14] on icon "button" at bounding box center [477, 12] width 12 height 12
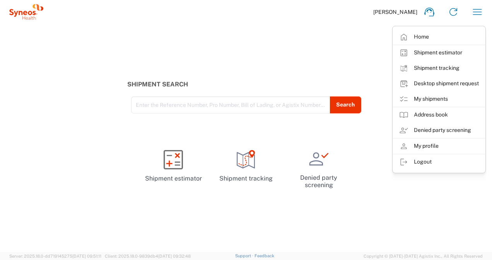
click at [419, 100] on link "My shipments" at bounding box center [439, 99] width 92 height 15
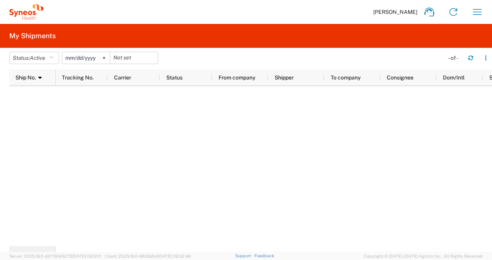
click at [87, 59] on input "2025-05-11" at bounding box center [86, 58] width 48 height 12
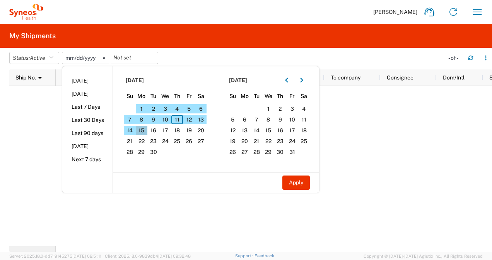
click at [146, 128] on span "15" at bounding box center [142, 130] width 12 height 9
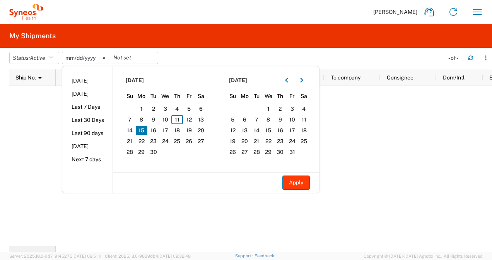
click at [298, 184] on button "Apply" at bounding box center [295, 183] width 27 height 14
type input "2025-09-15"
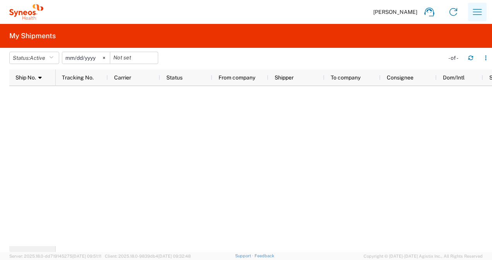
click at [476, 13] on icon "button" at bounding box center [477, 12] width 12 height 12
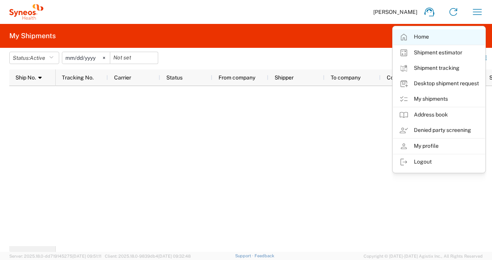
click at [419, 39] on link "Home" at bounding box center [439, 36] width 92 height 15
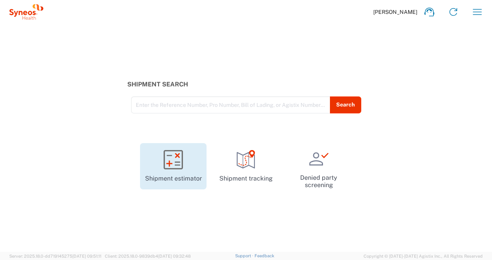
click at [174, 163] on icon at bounding box center [172, 159] width 19 height 19
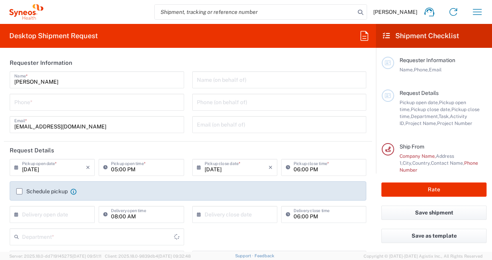
type input "3213"
type input "France"
type input "Syneos Health France SARL"
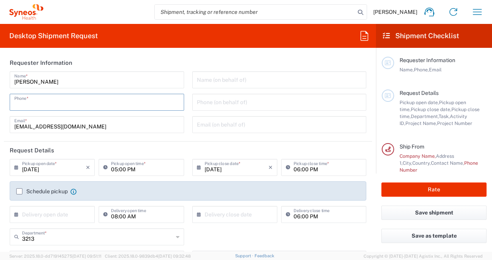
click at [58, 107] on input "tel" at bounding box center [96, 102] width 165 height 14
type input "0662499982"
type input "[EMAIL_ADDRESS][DOMAIN_NAME]"
type input "[PERSON_NAME]"
type input "0662499982"
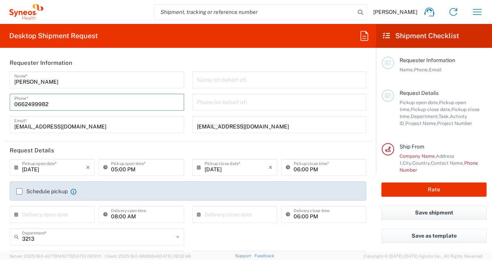
type input "Hopital Haut-Leveque, Centre Francois Magendie"
type input "Av. de Magellan / Hospitalisation G3 (3ieme étage)"
type input "Bureau Coordination et Recherche Clinique"
type input "PESSAC"
type input "[GEOGRAPHIC_DATA]"
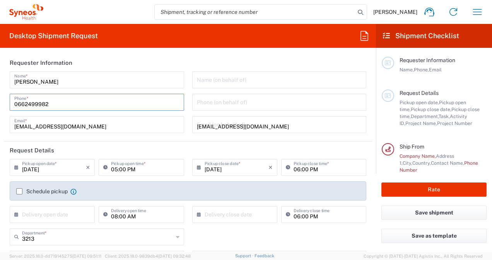
type input "France"
type input "33604"
type input "+33 (0)524549313"
type input "elodie.bordessoule@chu-bordeaux.fr"
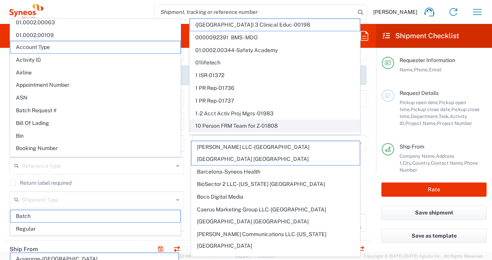
scroll to position [155, 0]
click at [172, 10] on input "search" at bounding box center [255, 12] width 200 height 15
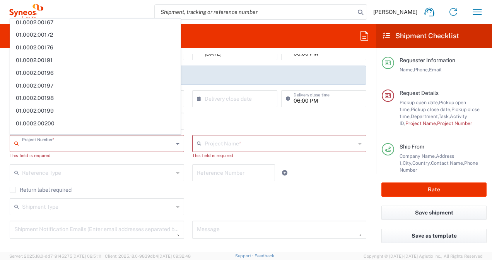
scroll to position [0, 0]
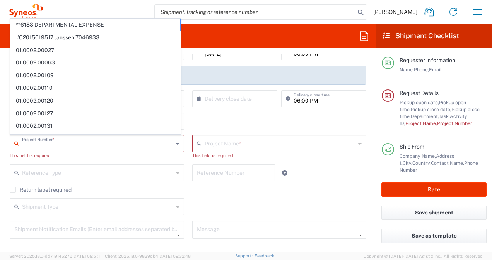
click at [63, 144] on input "text" at bounding box center [97, 143] width 151 height 14
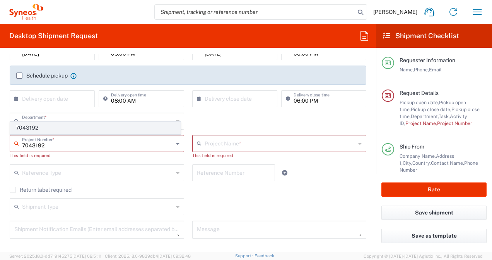
type input "7043192"
click at [57, 128] on span "7043192" at bounding box center [95, 128] width 170 height 12
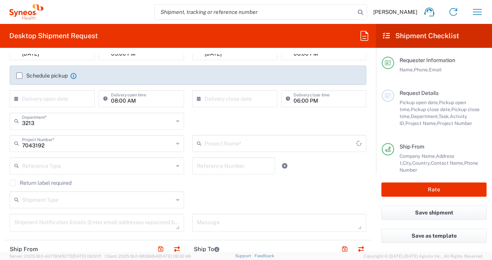
type input "Novocure 7043192"
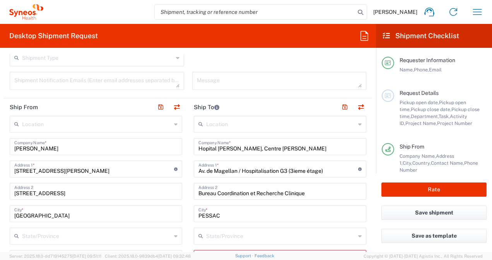
scroll to position [271, 0]
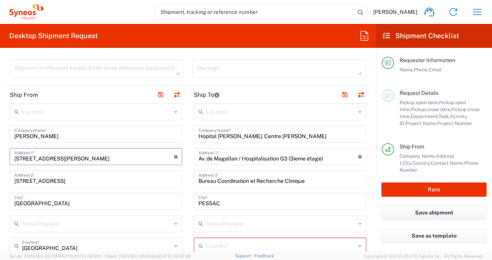
drag, startPoint x: 91, startPoint y: 157, endPoint x: 5, endPoint y: 162, distance: 86.3
type input "5 Square Monade"
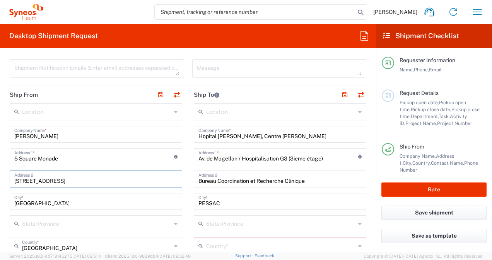
drag, startPoint x: 72, startPoint y: 181, endPoint x: 12, endPoint y: 184, distance: 59.6
click at [12, 184] on div "25 boulevard Romain Address 2" at bounding box center [96, 179] width 172 height 17
type input "Résidence Longchamp"
click at [41, 203] on input "Paris" at bounding box center [95, 201] width 163 height 14
drag, startPoint x: 41, startPoint y: 203, endPoint x: 14, endPoint y: 203, distance: 27.4
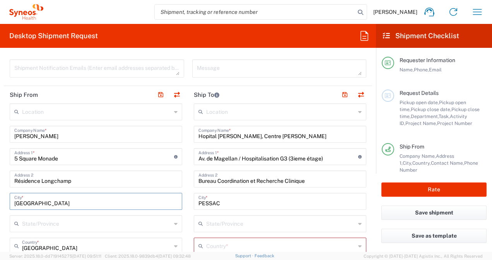
click at [14, 203] on div "Paris City *" at bounding box center [96, 201] width 172 height 17
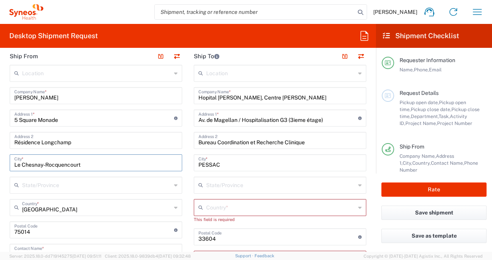
type input "Le Chesnay-Rocquencourt"
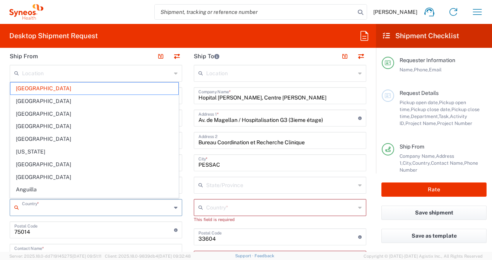
click at [42, 211] on input "text" at bounding box center [96, 208] width 149 height 14
click at [42, 231] on input "undefined" at bounding box center [94, 230] width 160 height 14
type input "[GEOGRAPHIC_DATA]"
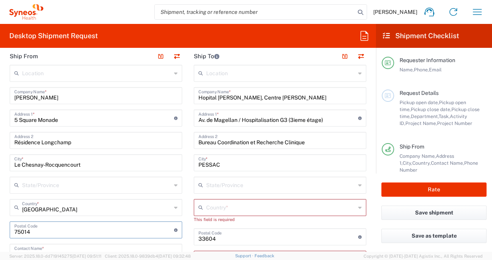
drag, startPoint x: 41, startPoint y: 231, endPoint x: 11, endPoint y: 235, distance: 30.4
click at [11, 235] on div "Postal Code Enter Postal Code here" at bounding box center [96, 230] width 172 height 17
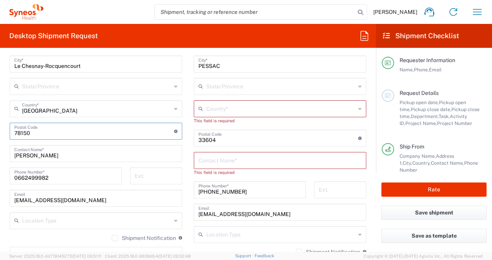
scroll to position [425, 0]
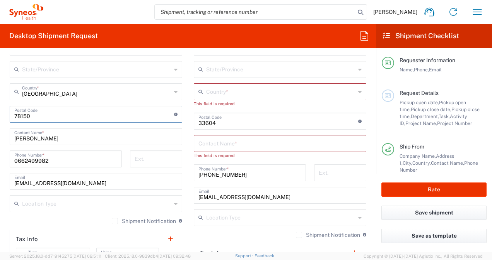
type input "78150"
click at [48, 136] on input "[PERSON_NAME]" at bounding box center [95, 136] width 163 height 14
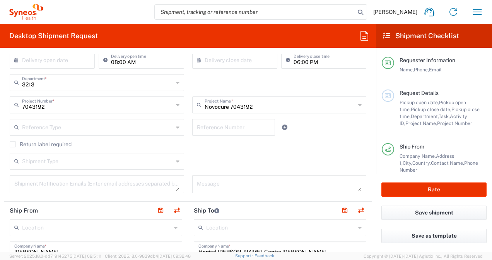
scroll to position [39, 0]
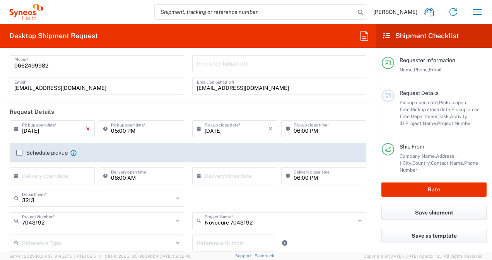
click at [86, 129] on icon "×" at bounding box center [88, 129] width 4 height 12
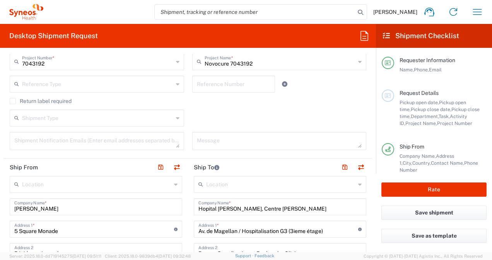
scroll to position [271, 0]
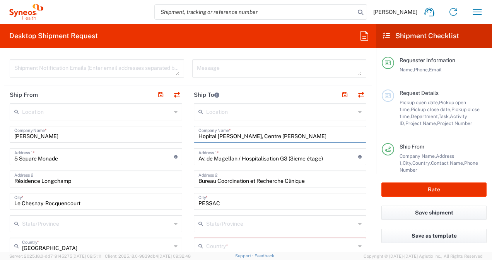
drag, startPoint x: 334, startPoint y: 137, endPoint x: 186, endPoint y: 134, distance: 147.3
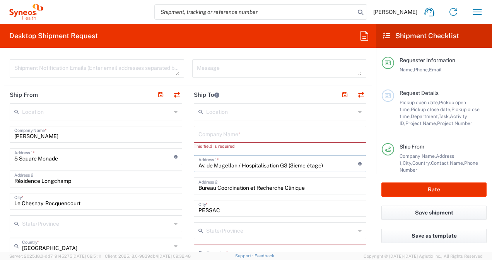
drag, startPoint x: 267, startPoint y: 163, endPoint x: 182, endPoint y: 161, distance: 84.3
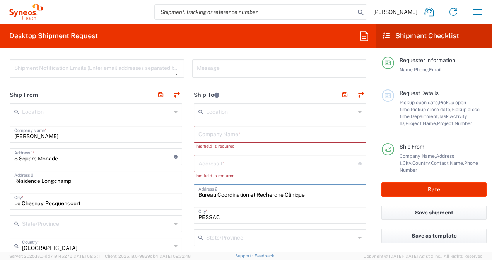
drag, startPoint x: 308, startPoint y: 193, endPoint x: 190, endPoint y: 186, distance: 118.1
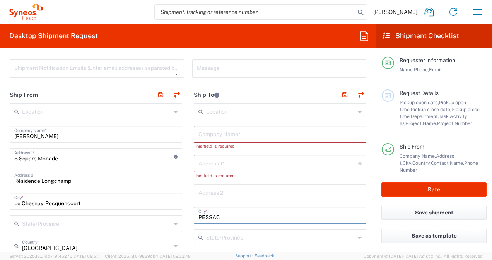
drag, startPoint x: 223, startPoint y: 213, endPoint x: 192, endPoint y: 216, distance: 30.3
click at [194, 216] on div "PESSAC City *" at bounding box center [280, 215] width 172 height 17
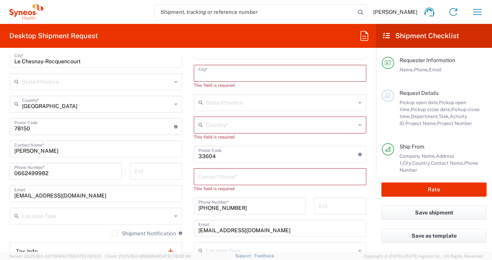
scroll to position [425, 0]
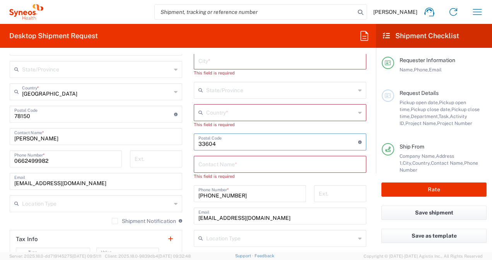
drag, startPoint x: 210, startPoint y: 141, endPoint x: 192, endPoint y: 142, distance: 17.8
click at [194, 142] on div "Postal Code Enter Postal Code here" at bounding box center [280, 142] width 172 height 17
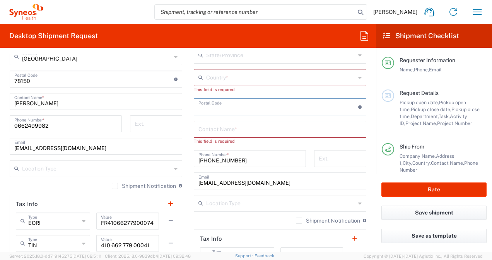
scroll to position [502, 0]
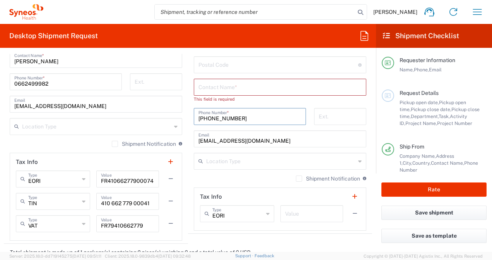
drag, startPoint x: 245, startPoint y: 118, endPoint x: 194, endPoint y: 120, distance: 51.0
click at [194, 120] on div "+33 (0)524549313 Phone Number *" at bounding box center [250, 116] width 112 height 17
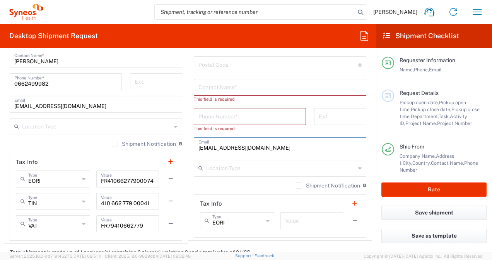
drag, startPoint x: 264, startPoint y: 146, endPoint x: 182, endPoint y: 146, distance: 81.2
click at [182, 146] on div "Ship From Location Addison Whitney LLC-Morrisvile NC US Barcelona-Syneos Health…" at bounding box center [188, 49] width 368 height 390
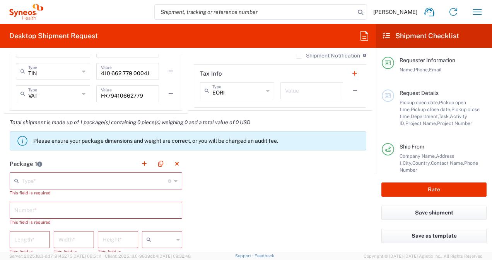
scroll to position [657, 0]
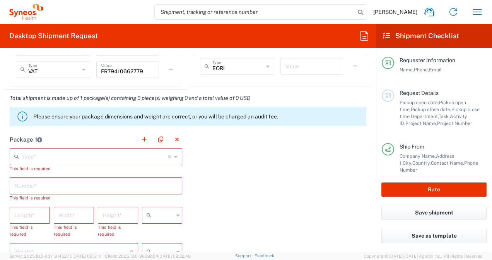
click at [160, 157] on input "text" at bounding box center [95, 157] width 146 height 14
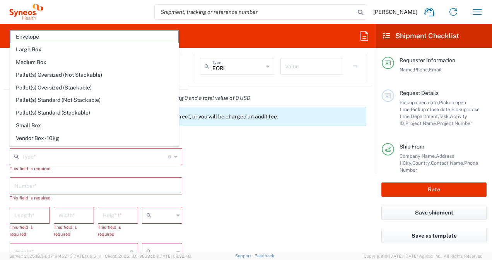
drag, startPoint x: 46, startPoint y: 37, endPoint x: 105, endPoint y: 152, distance: 129.1
click at [47, 37] on span "Envelope" at bounding box center [94, 37] width 168 height 12
type input "Envelope"
type input "1"
type input "9.5"
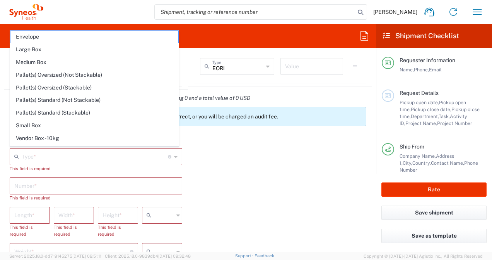
type input "12.5"
type input "0.25"
type input "in"
type input "0.45"
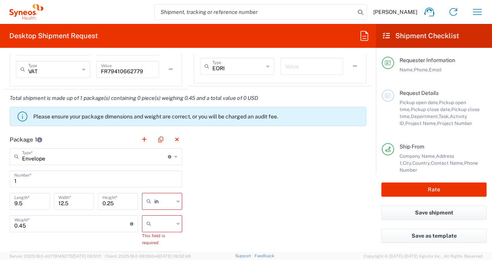
scroll to position [696, 0]
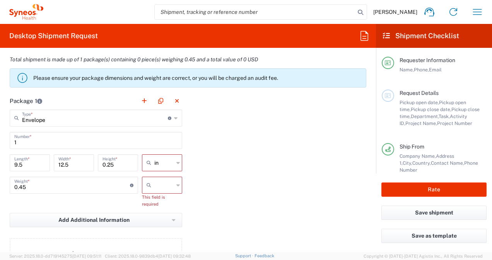
click at [176, 162] on icon at bounding box center [177, 163] width 3 height 12
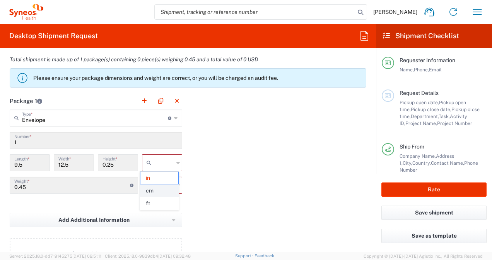
click at [151, 193] on span "cm" at bounding box center [159, 191] width 38 height 12
type input "24.13"
type input "31.75"
type input "0.64"
type input "cm"
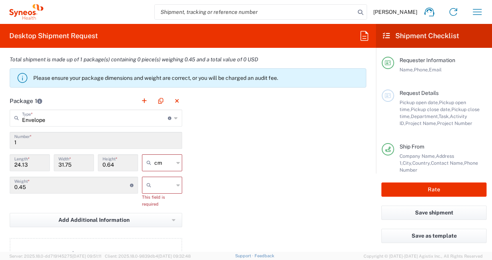
click at [170, 186] on input "text" at bounding box center [163, 185] width 19 height 12
click at [154, 203] on span "kgs" at bounding box center [159, 201] width 38 height 12
type input "kgs"
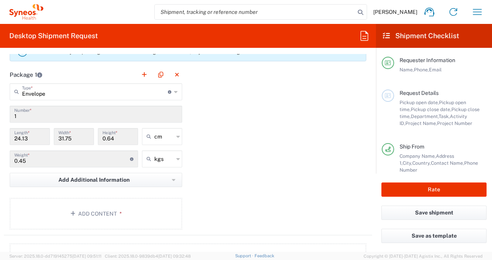
scroll to position [734, 0]
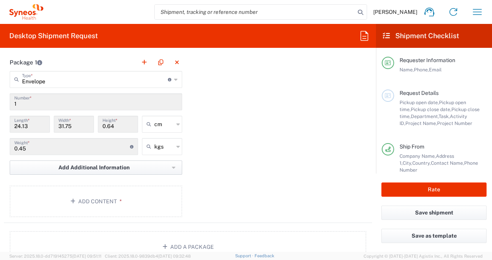
click at [99, 167] on span "Add Additional Information" at bounding box center [93, 167] width 71 height 7
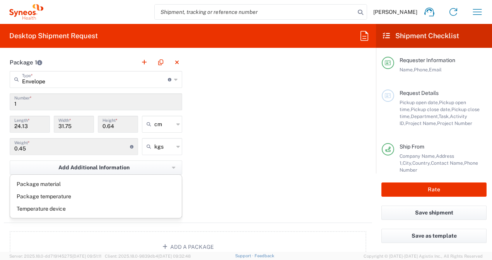
click at [232, 153] on div "Package 1 Envelope Type * Material used to package goods Envelope Large Box Med…" at bounding box center [188, 139] width 368 height 170
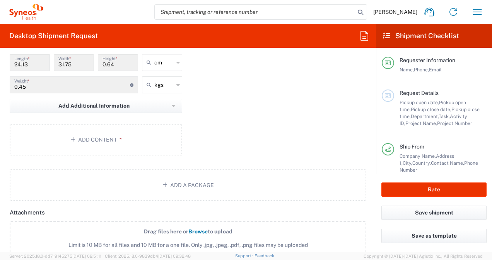
scroll to position [812, 0]
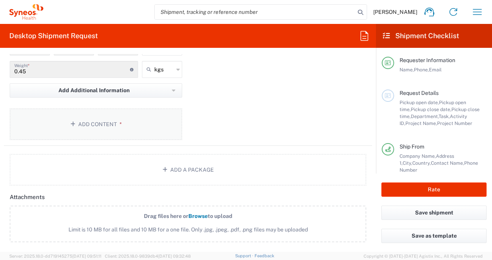
click at [94, 125] on button "Add Content *" at bounding box center [96, 125] width 172 height 32
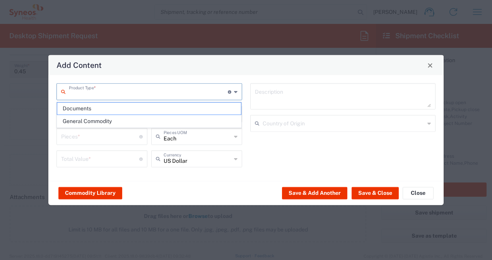
click at [97, 93] on input "text" at bounding box center [148, 92] width 159 height 14
click at [97, 111] on span "Documents" at bounding box center [149, 109] width 184 height 12
type input "Documents"
type input "1"
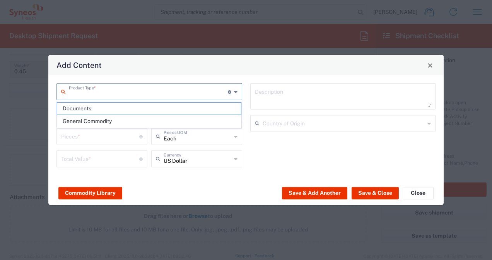
type input "1"
type textarea "Documents"
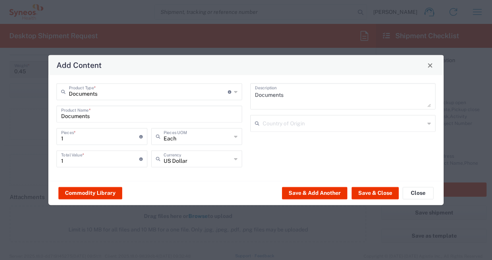
click at [233, 138] on div "Each Pieces UOM" at bounding box center [196, 136] width 91 height 17
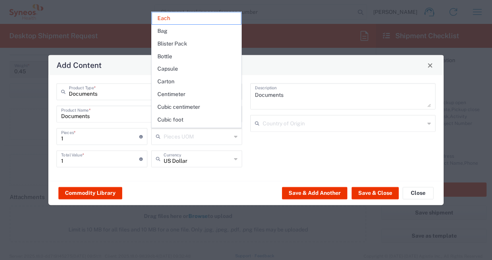
click at [234, 138] on icon at bounding box center [235, 137] width 3 height 12
click at [235, 139] on icon at bounding box center [235, 137] width 3 height 12
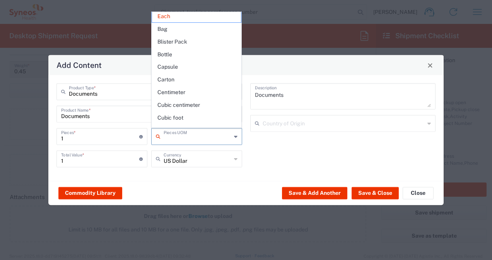
scroll to position [0, 0]
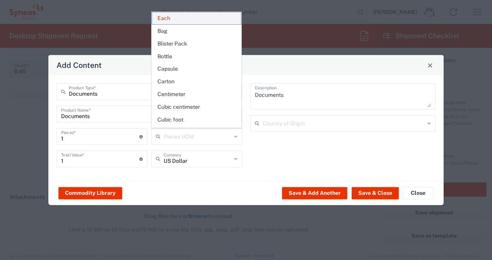
click at [188, 17] on span "Each" at bounding box center [196, 18] width 89 height 12
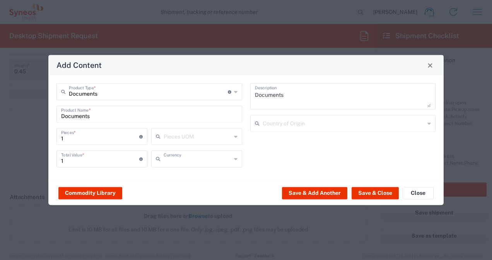
click at [229, 164] on input "text" at bounding box center [197, 159] width 68 height 14
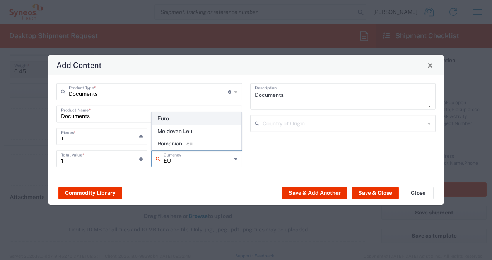
click at [201, 121] on span "Euro" at bounding box center [196, 119] width 89 height 12
type input "Euro"
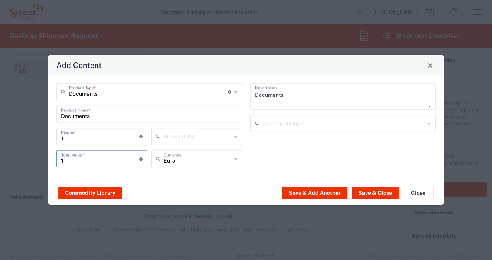
click at [98, 159] on input "1" at bounding box center [100, 159] width 78 height 14
type input "10"
click at [365, 192] on button "Save & Close" at bounding box center [374, 193] width 47 height 12
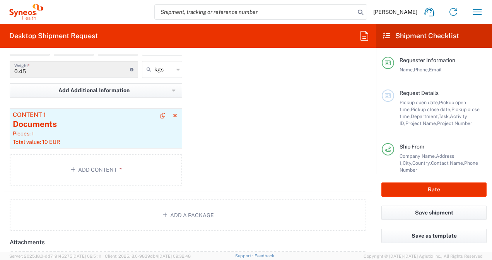
click at [66, 139] on div "Total value: 10 EUR" at bounding box center [96, 142] width 166 height 7
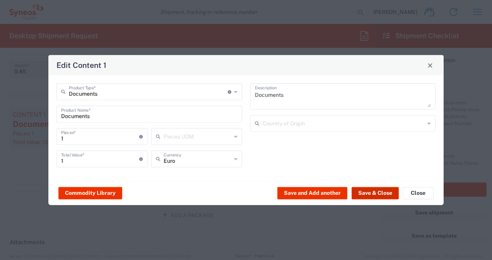
click at [359, 195] on button "Save & Close" at bounding box center [374, 193] width 47 height 12
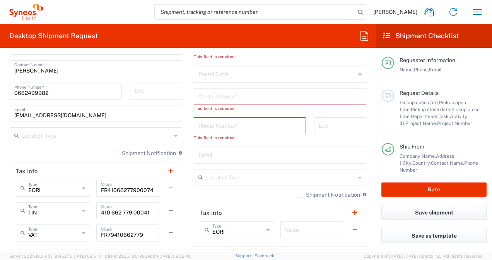
scroll to position [550, 0]
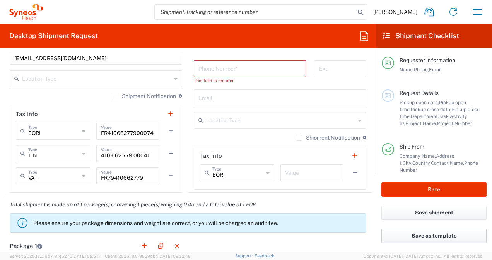
click at [412, 237] on button "Save as template" at bounding box center [433, 236] width 105 height 14
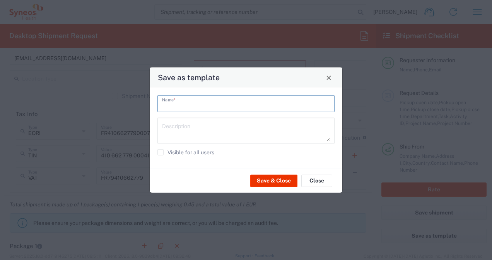
click at [172, 108] on input "text" at bounding box center [246, 104] width 168 height 14
drag, startPoint x: 229, startPoint y: 104, endPoint x: 193, endPoint y: 108, distance: 36.2
click at [193, 108] on input "NOVOCURE ENVELOPE T" at bounding box center [246, 104] width 168 height 14
type input "NOVOCURE"
type textarea "ENVELOPE T"
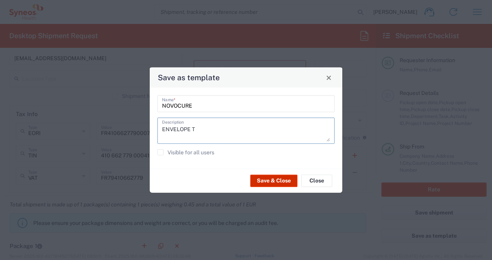
click at [269, 181] on button "Save & Close" at bounding box center [273, 181] width 47 height 12
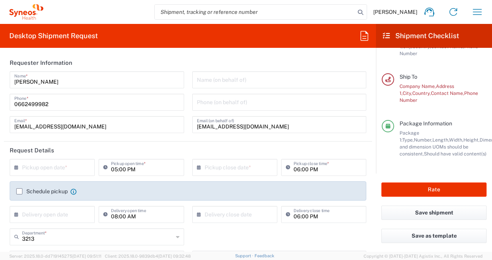
scroll to position [123, 0]
click at [427, 12] on icon at bounding box center [429, 12] width 12 height 12
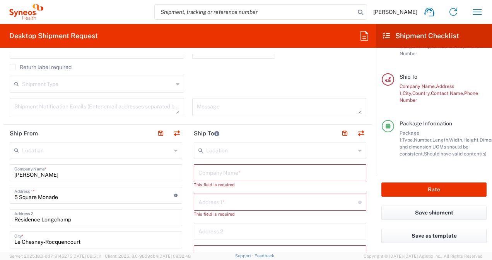
scroll to position [0, 0]
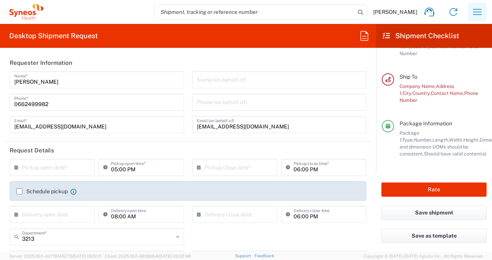
click at [479, 13] on icon "button" at bounding box center [477, 12] width 12 height 12
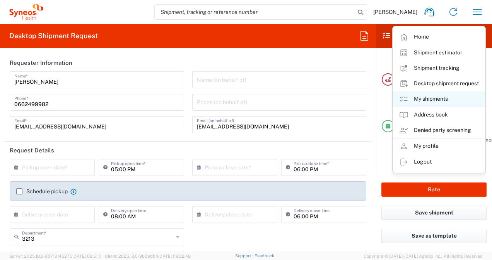
click at [423, 100] on link "My shipments" at bounding box center [439, 99] width 92 height 15
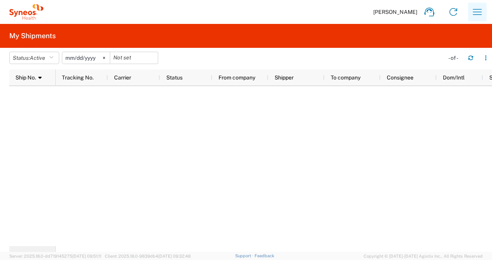
click at [478, 11] on icon "button" at bounding box center [477, 12] width 12 height 12
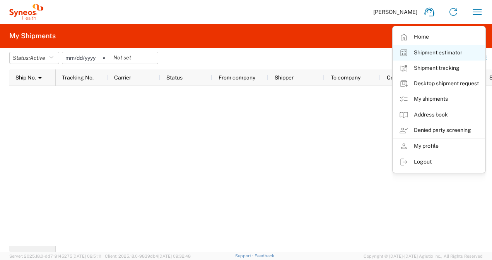
click at [424, 53] on link "Shipment estimator" at bounding box center [439, 52] width 92 height 15
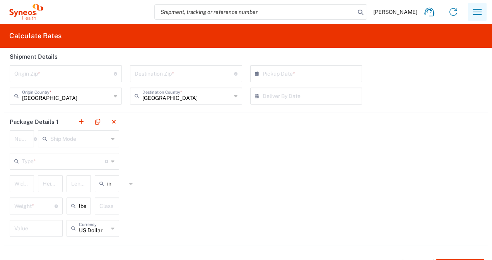
click at [471, 10] on icon "button" at bounding box center [477, 12] width 12 height 12
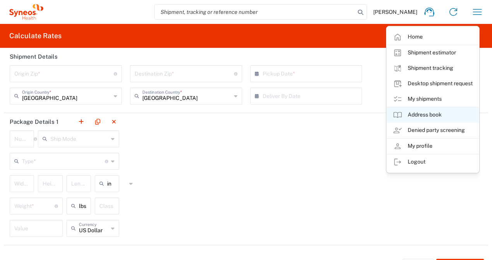
click at [407, 116] on link "Address book" at bounding box center [432, 114] width 92 height 15
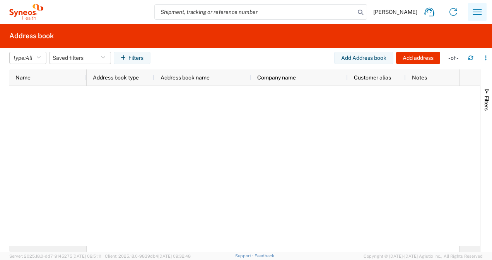
click at [474, 12] on icon "button" at bounding box center [477, 12] width 9 height 6
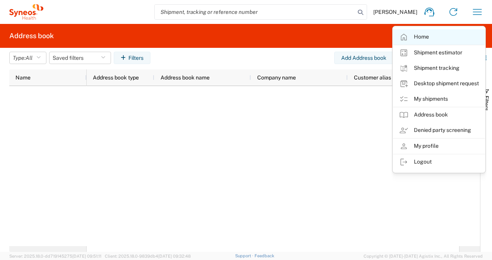
click at [423, 38] on link "Home" at bounding box center [439, 36] width 92 height 15
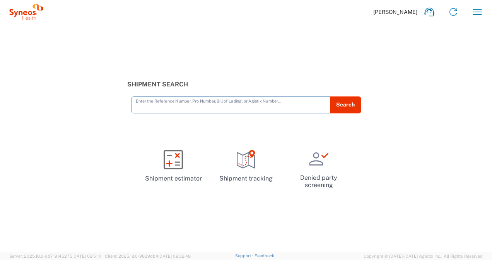
click at [189, 107] on input "text" at bounding box center [231, 105] width 190 height 14
type input "n"
type input "NOVOCURE"
click at [342, 104] on button "Search" at bounding box center [345, 105] width 32 height 17
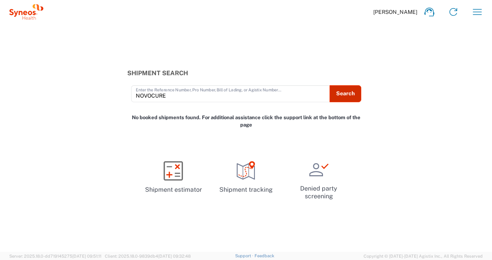
click at [342, 94] on button "Search" at bounding box center [345, 93] width 32 height 17
drag, startPoint x: 167, startPoint y: 96, endPoint x: 120, endPoint y: 98, distance: 46.8
click at [120, 98] on div "Shipment Search NOVOCURE Enter the Reference Number, Pro Number, Bill of Lading…" at bounding box center [246, 86] width 492 height 32
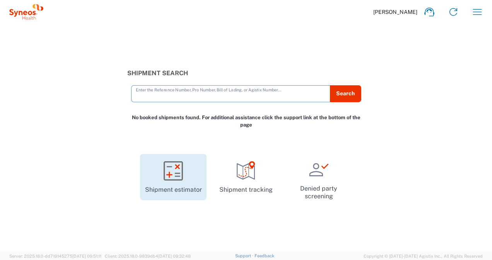
click at [173, 169] on icon at bounding box center [172, 171] width 19 height 19
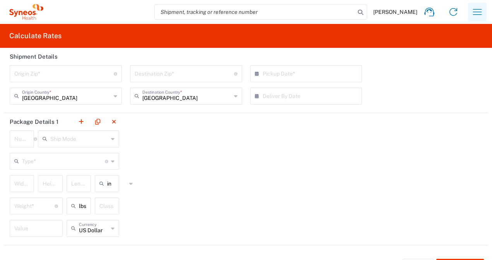
click at [471, 10] on icon "button" at bounding box center [477, 12] width 12 height 12
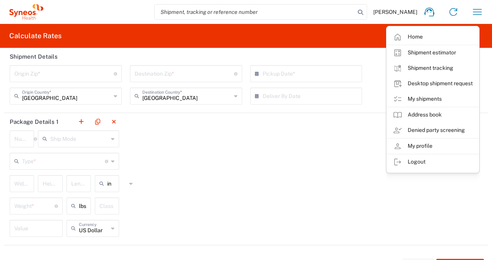
click at [26, 11] on icon at bounding box center [25, 13] width 4 height 4
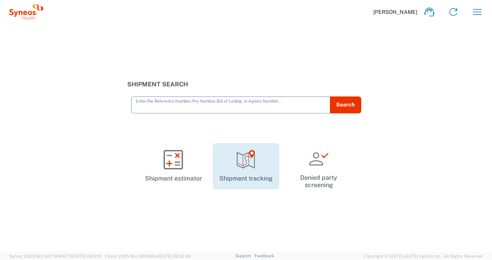
click at [247, 164] on icon at bounding box center [245, 159] width 19 height 19
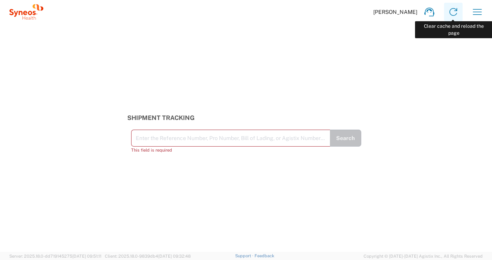
click at [453, 12] on icon at bounding box center [453, 12] width 12 height 12
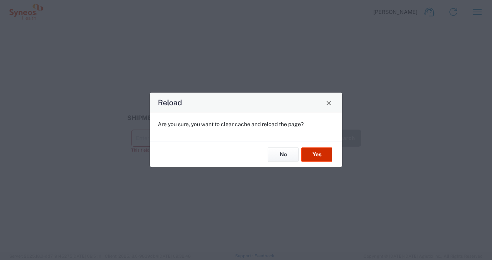
click at [313, 156] on button "Yes" at bounding box center [316, 155] width 31 height 14
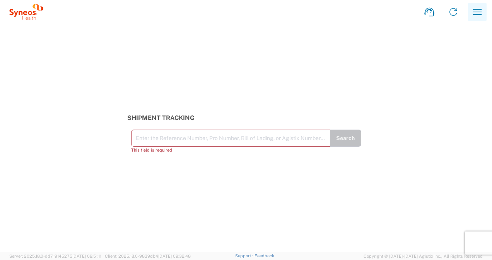
click at [475, 13] on icon "button" at bounding box center [477, 12] width 12 height 12
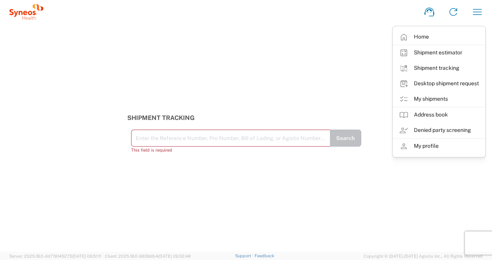
click at [419, 53] on link "Shipment estimator" at bounding box center [439, 52] width 92 height 15
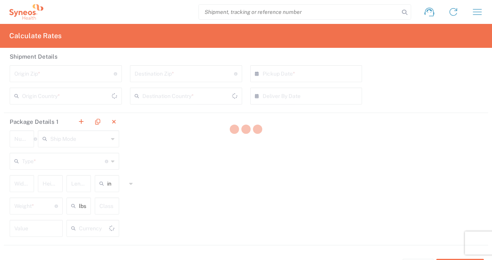
type input "US Dollar"
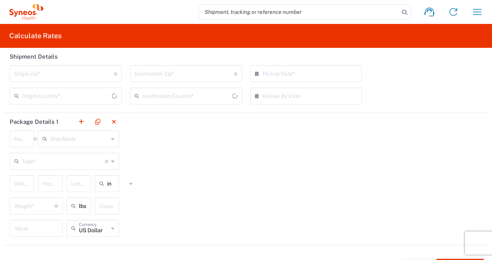
type input "[GEOGRAPHIC_DATA]"
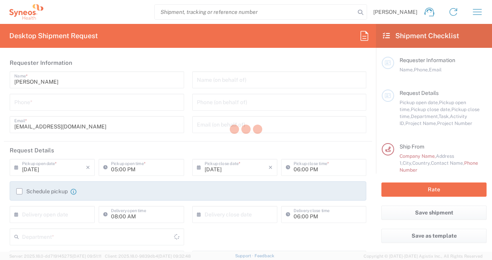
type input "[GEOGRAPHIC_DATA]"
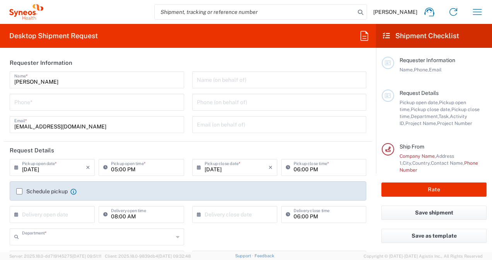
type input "3213"
type input "Syneos Health France SARL"
click at [476, 14] on icon "button" at bounding box center [477, 12] width 12 height 12
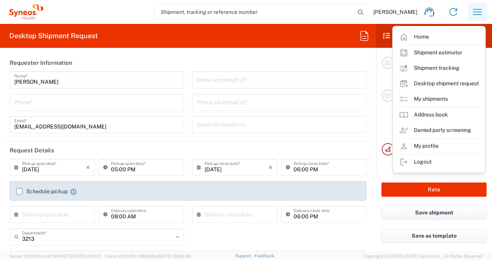
click at [476, 14] on icon "button" at bounding box center [477, 12] width 12 height 12
click at [378, 164] on main "Requester Information Name, Phone, Email Request Details Pickup open date, Pick…" at bounding box center [434, 111] width 116 height 126
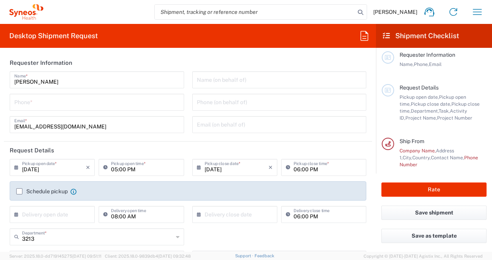
scroll to position [0, 0]
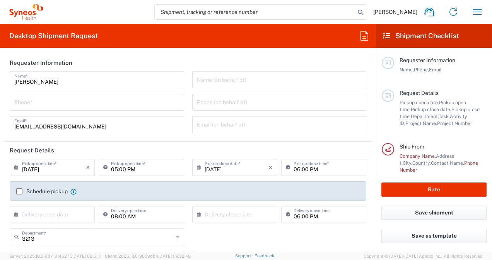
click at [386, 36] on icon at bounding box center [386, 35] width 7 height 7
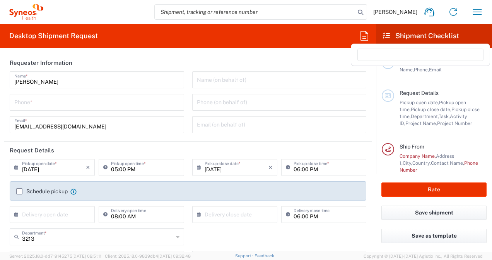
click at [365, 37] on icon at bounding box center [364, 36] width 12 height 12
type input "NO"
click at [371, 69] on span "NOVOCURE" at bounding box center [372, 69] width 30 height 6
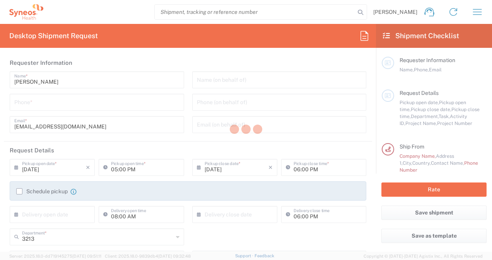
type input "0662499982"
type input "[EMAIL_ADDRESS][DOMAIN_NAME]"
type input "Project"
type input "7043192"
type input "[PERSON_NAME]"
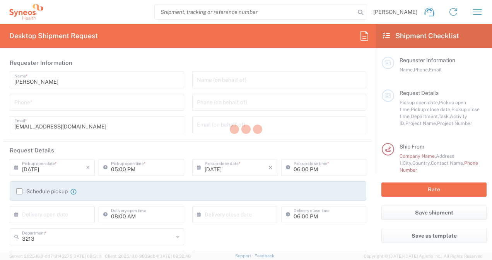
type input "5 Square Monade"
type input "Résidence Longchamp"
type input "Le Chesnay-Rocquencourt"
type input "78150"
type input "0662499982"
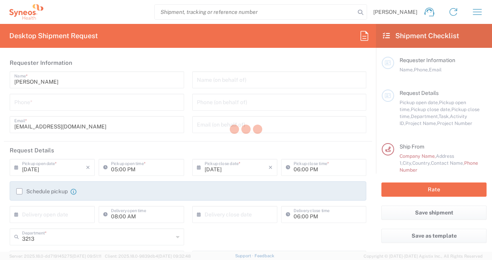
type textarea "[EMAIL_ADDRESS][DOMAIN_NAME]"
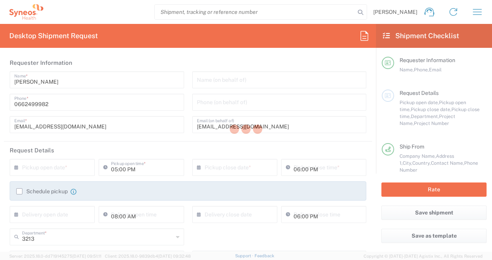
type input "7043192"
type input "Envelope"
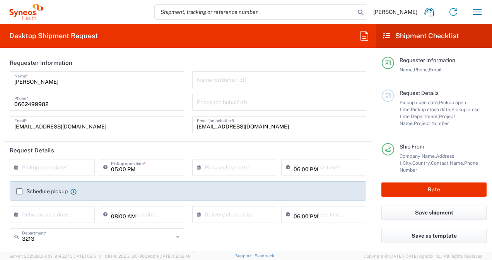
type input "Novocure 7043192"
click at [230, 58] on header "Requester Information" at bounding box center [188, 62] width 368 height 17
type input "Envelope"
type input "[GEOGRAPHIC_DATA]"
type input "3213"
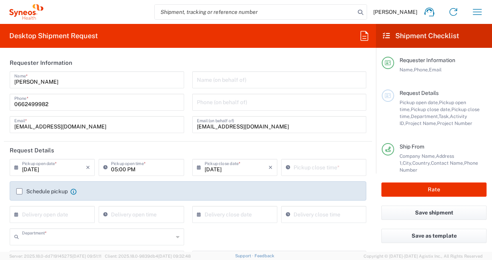
type input "7043192"
type input "Novocure 7043192"
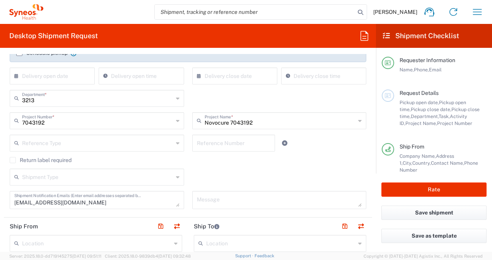
scroll to position [39, 0]
